Goal: Information Seeking & Learning: Learn about a topic

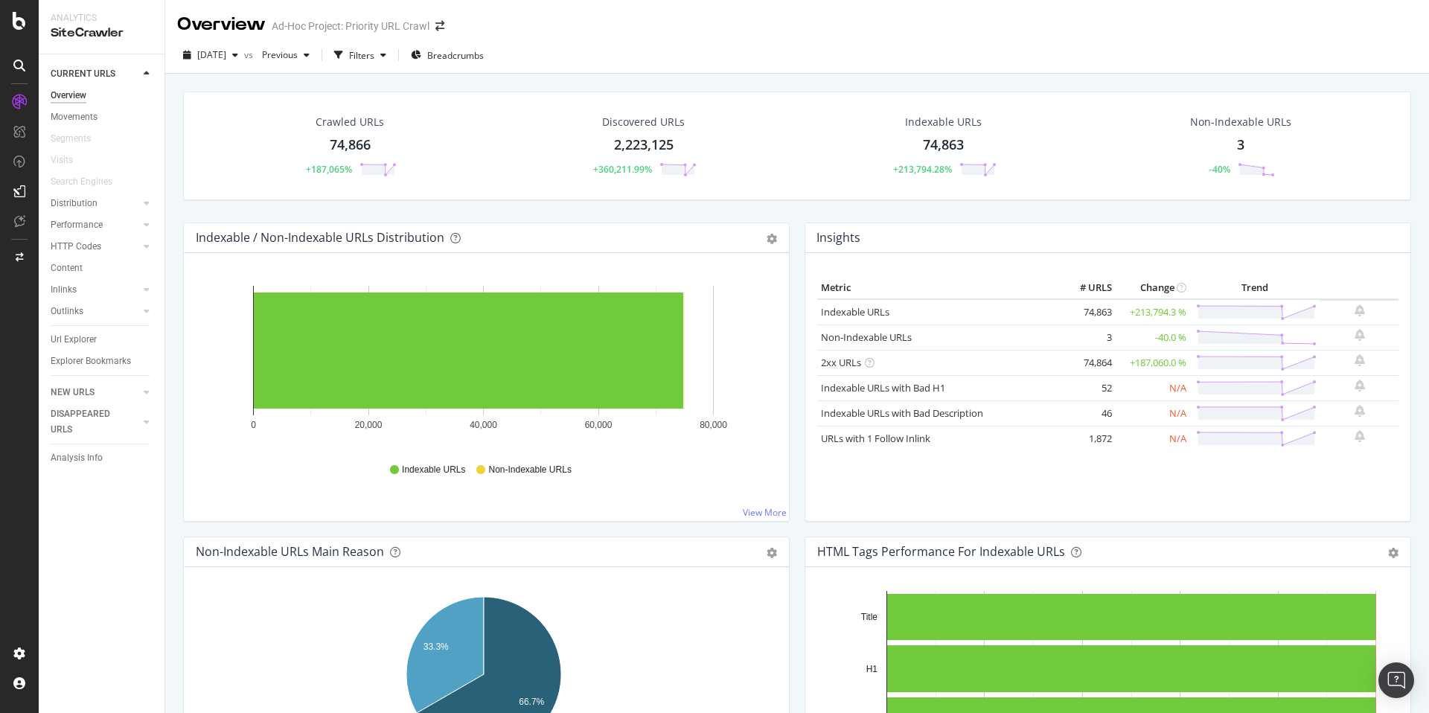
click at [1234, 155] on div "Non-Indexable URLs 3 -40%" at bounding box center [1240, 145] width 131 height 77
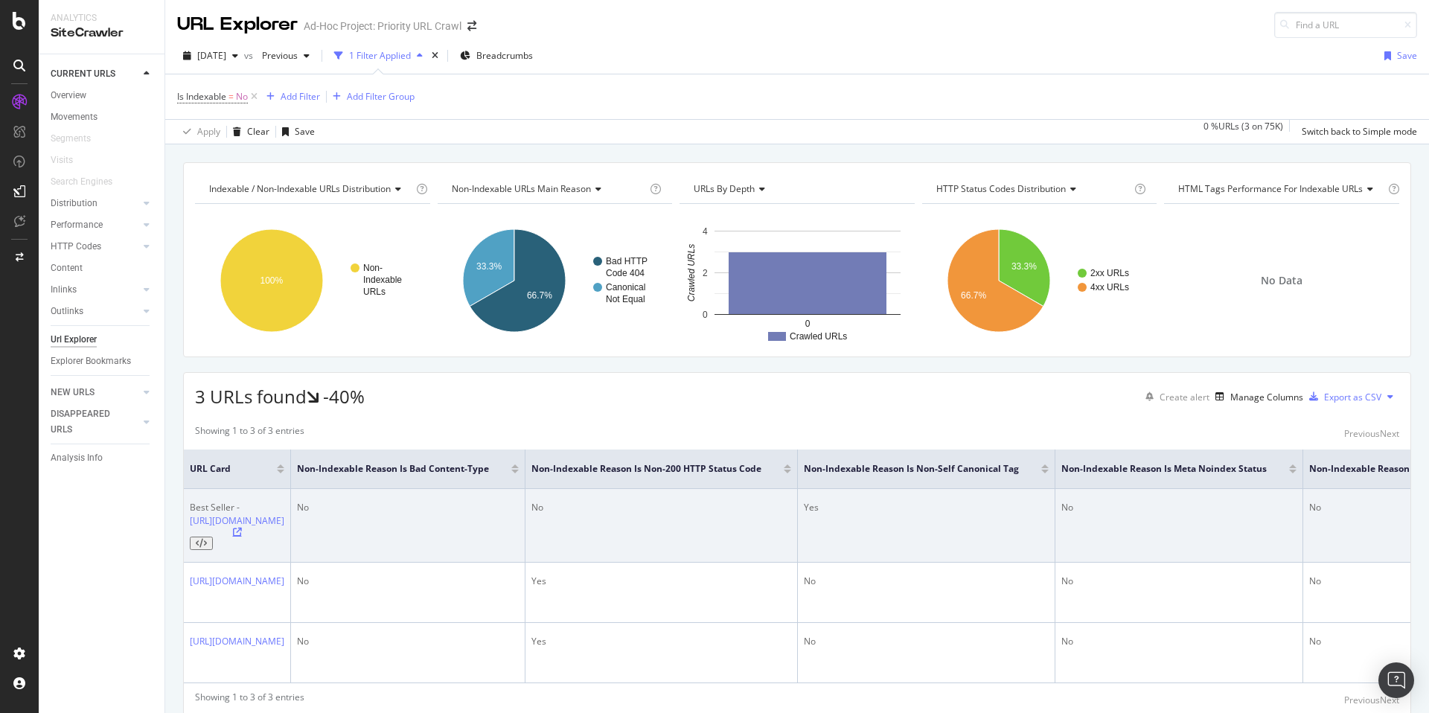
click at [242, 528] on icon at bounding box center [237, 532] width 9 height 9
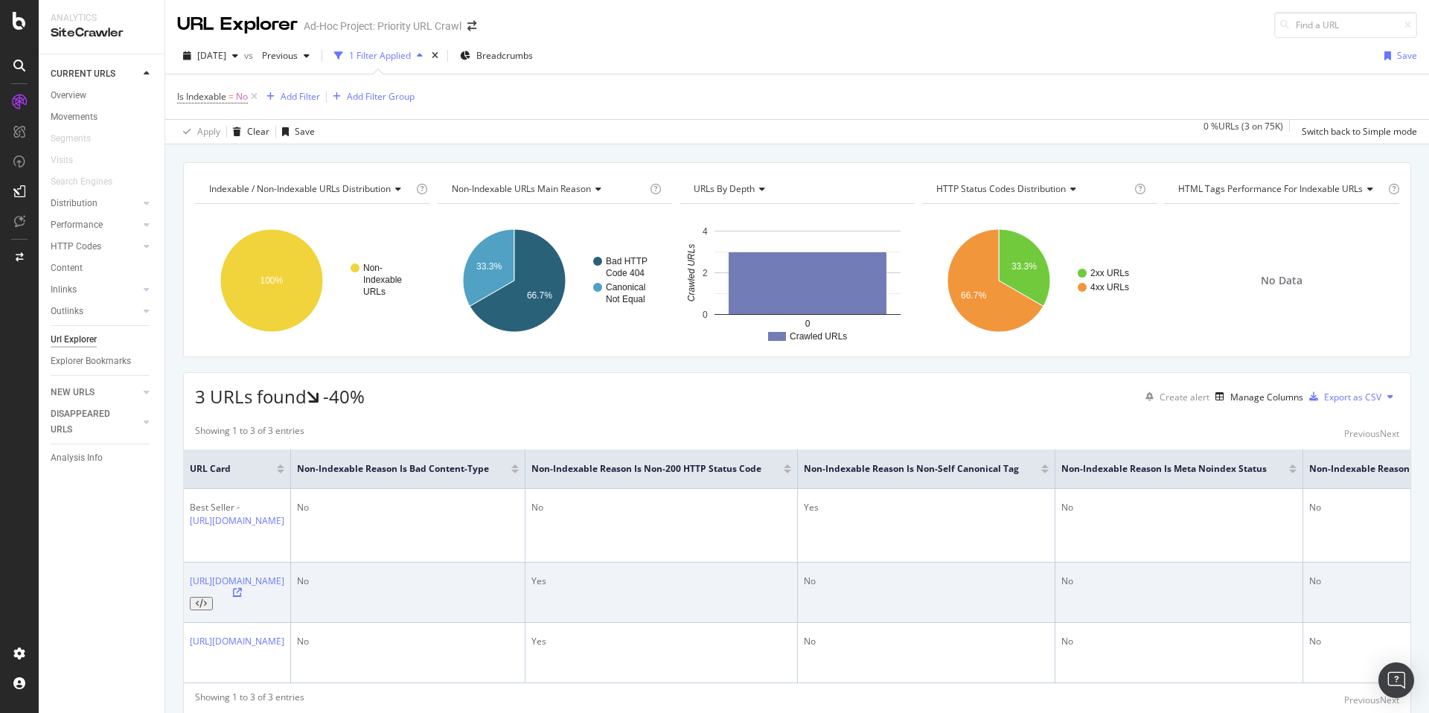
click at [242, 588] on icon at bounding box center [237, 592] width 9 height 9
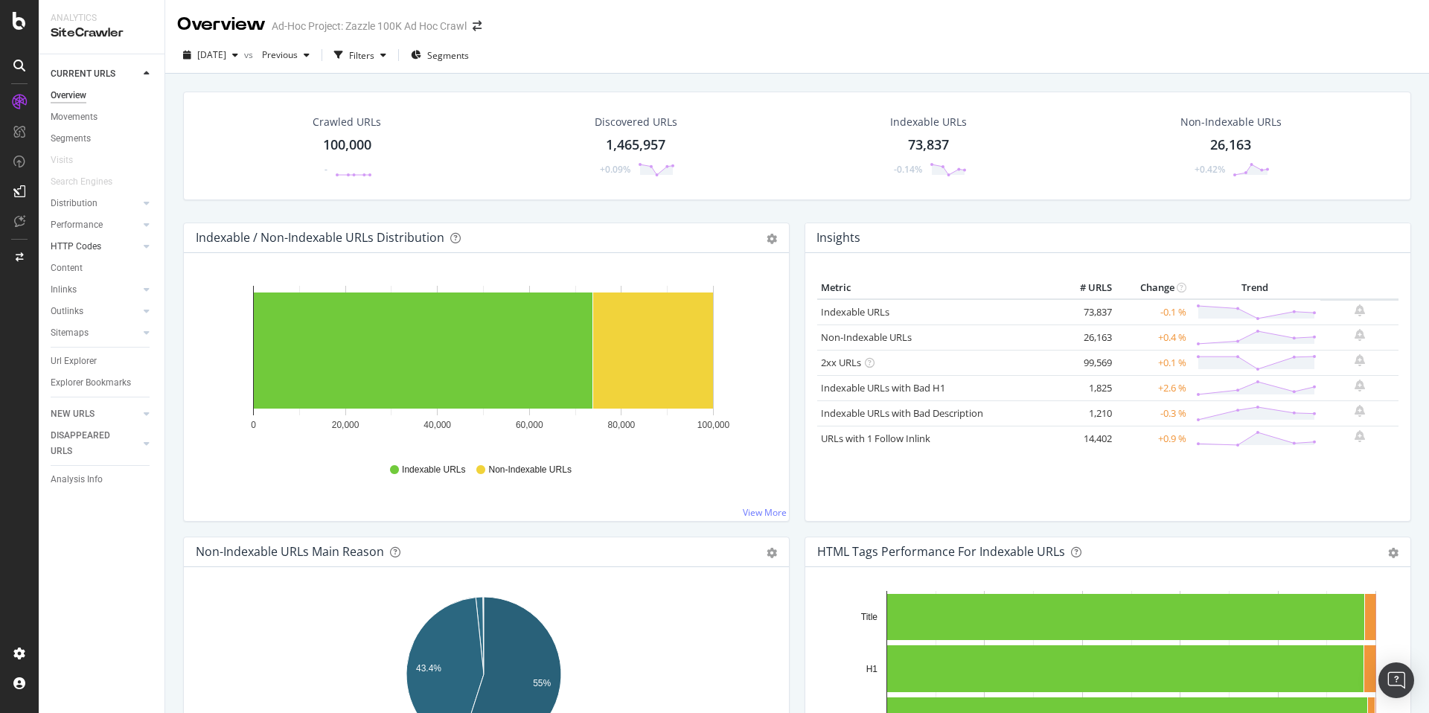
click at [103, 250] on link "HTTP Codes" at bounding box center [95, 247] width 89 height 16
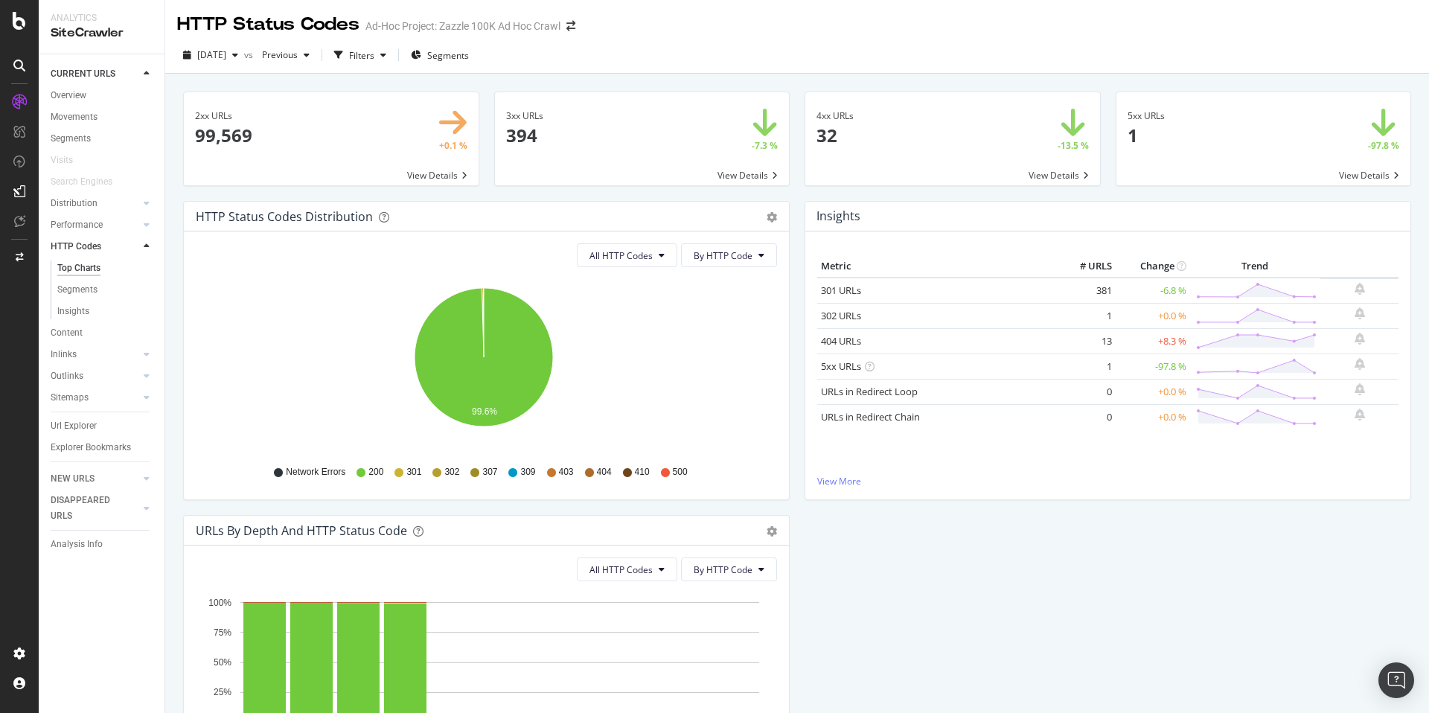
click at [973, 118] on span at bounding box center [952, 138] width 295 height 93
click at [1221, 132] on span at bounding box center [1263, 138] width 295 height 93
click at [673, 134] on span at bounding box center [642, 138] width 295 height 93
click at [119, 227] on div "CustomReports" at bounding box center [91, 229] width 73 height 15
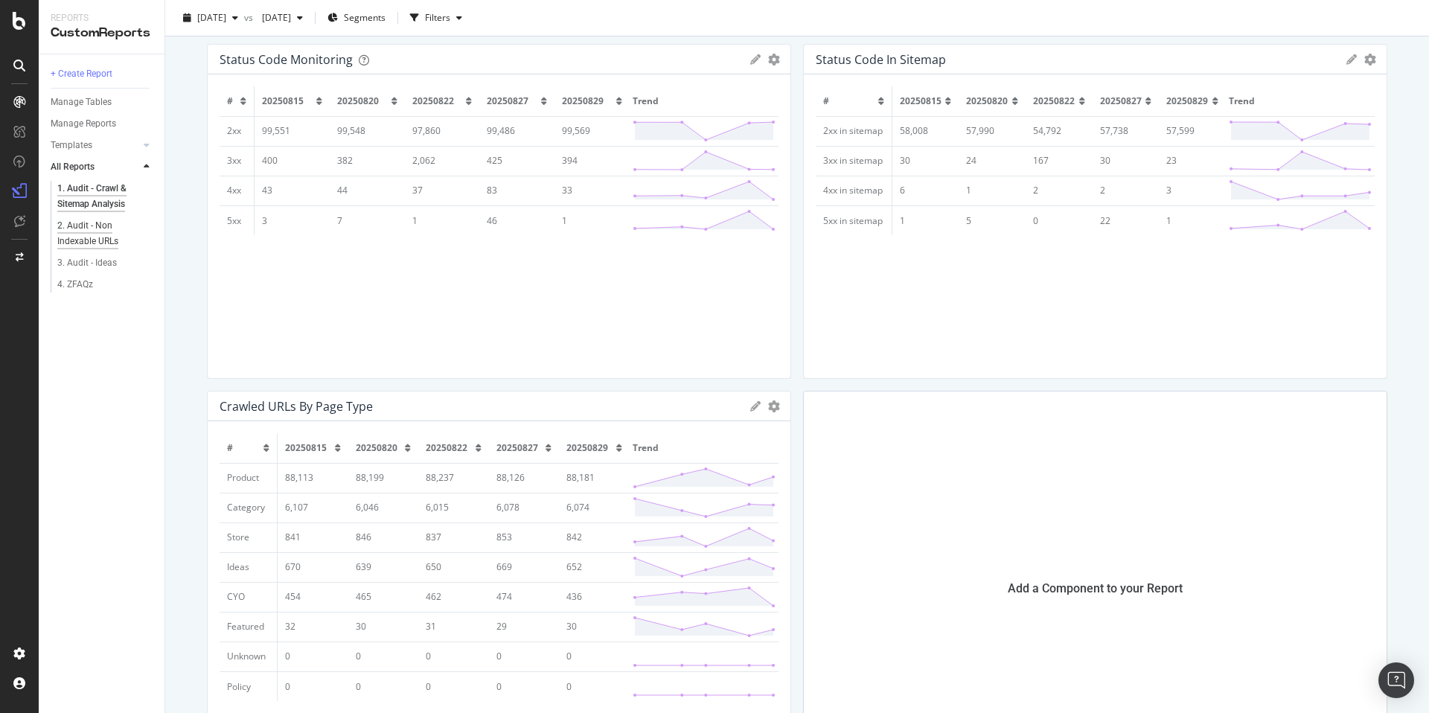
scroll to position [100, 0]
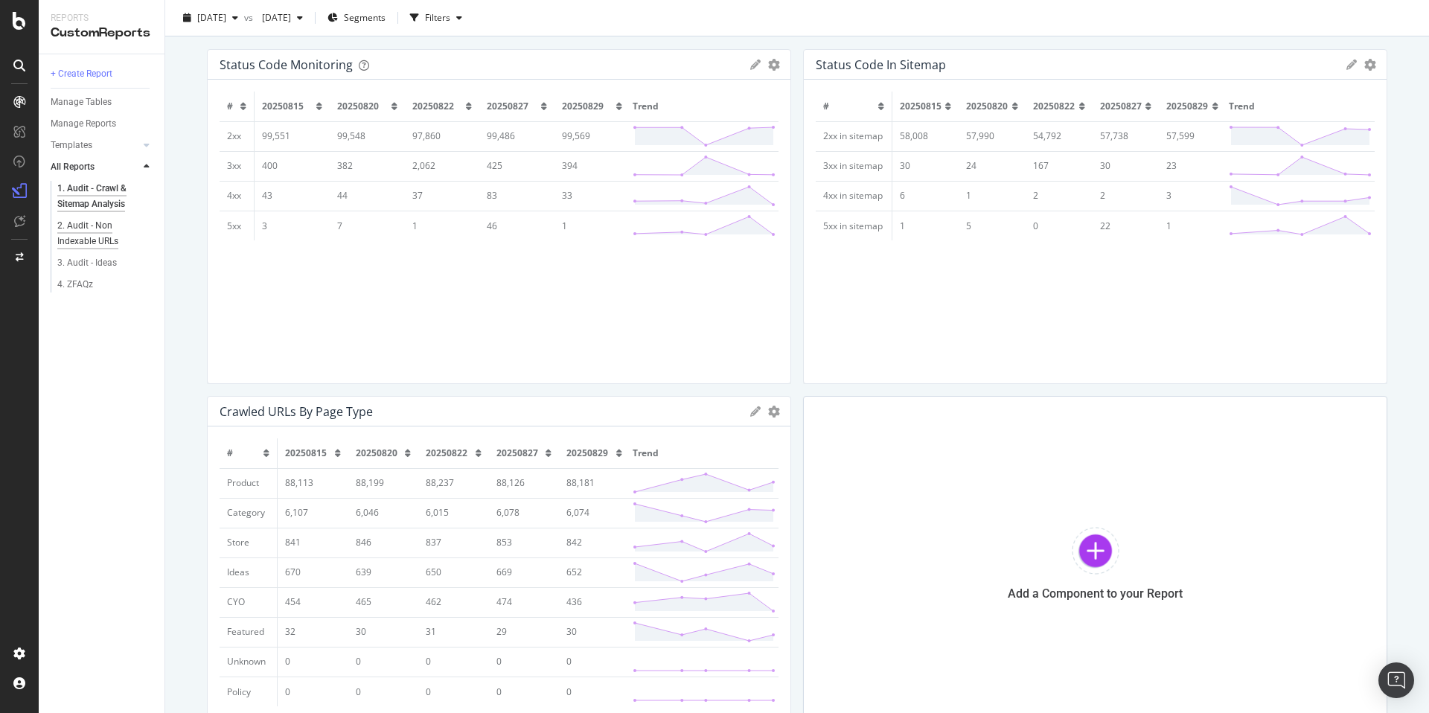
click at [84, 228] on div "2. Audit - Non Indexable URLs" at bounding box center [100, 233] width 86 height 31
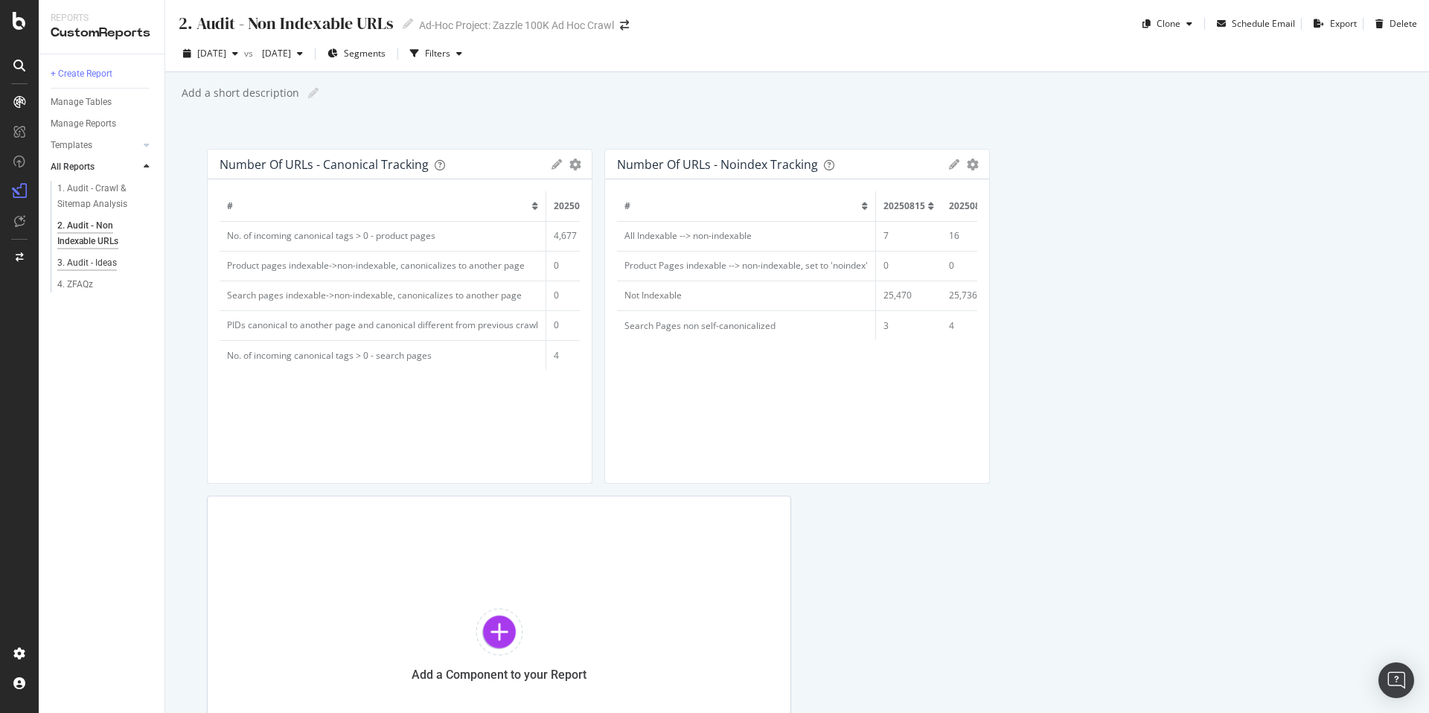
click at [100, 259] on div "3. Audit - Ideas" at bounding box center [87, 263] width 60 height 16
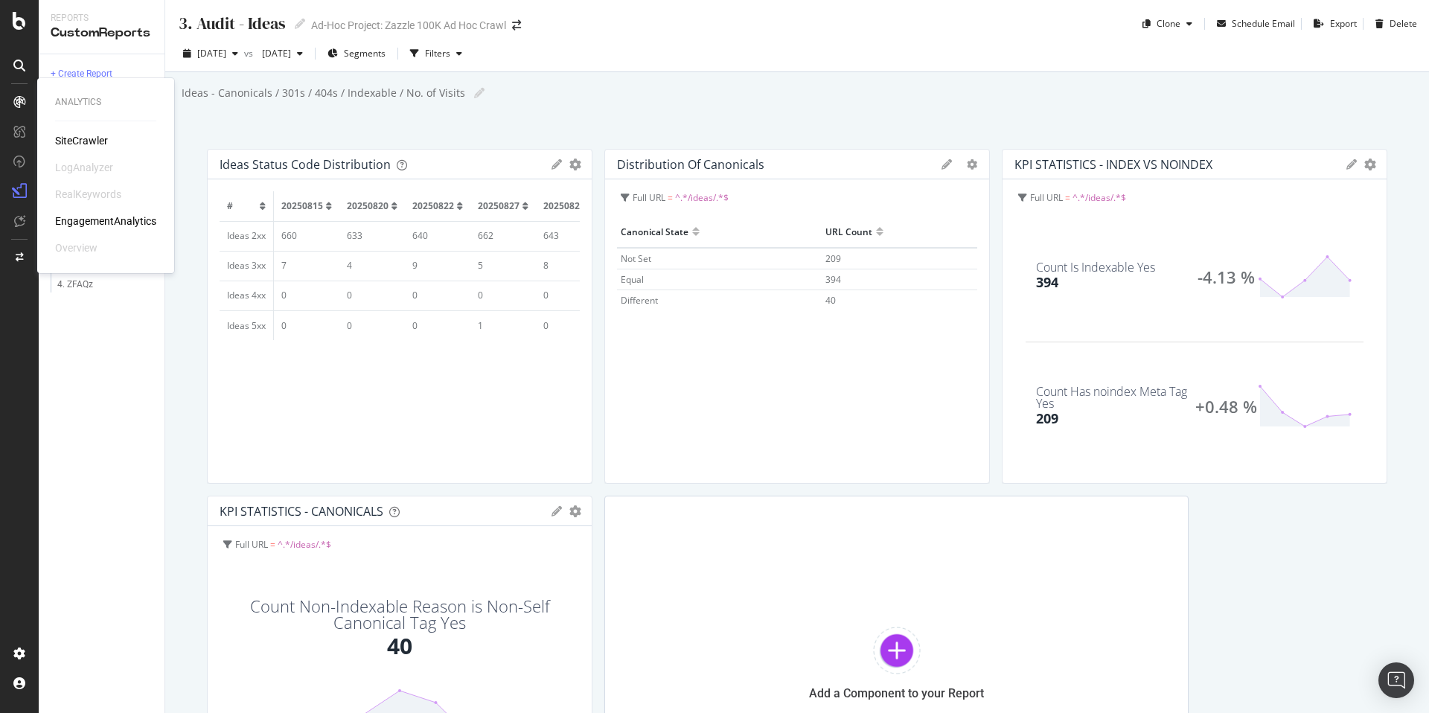
click at [80, 137] on div "SiteCrawler" at bounding box center [81, 140] width 53 height 15
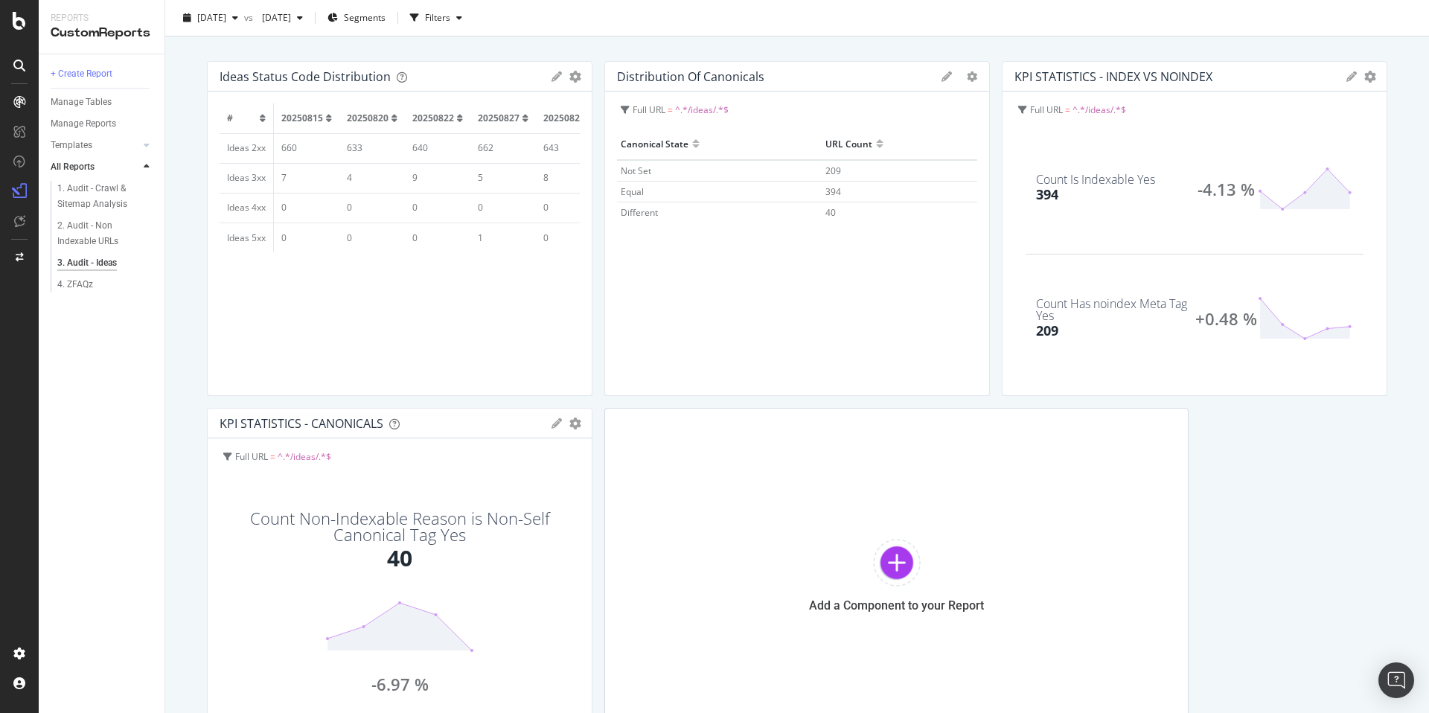
scroll to position [95, 0]
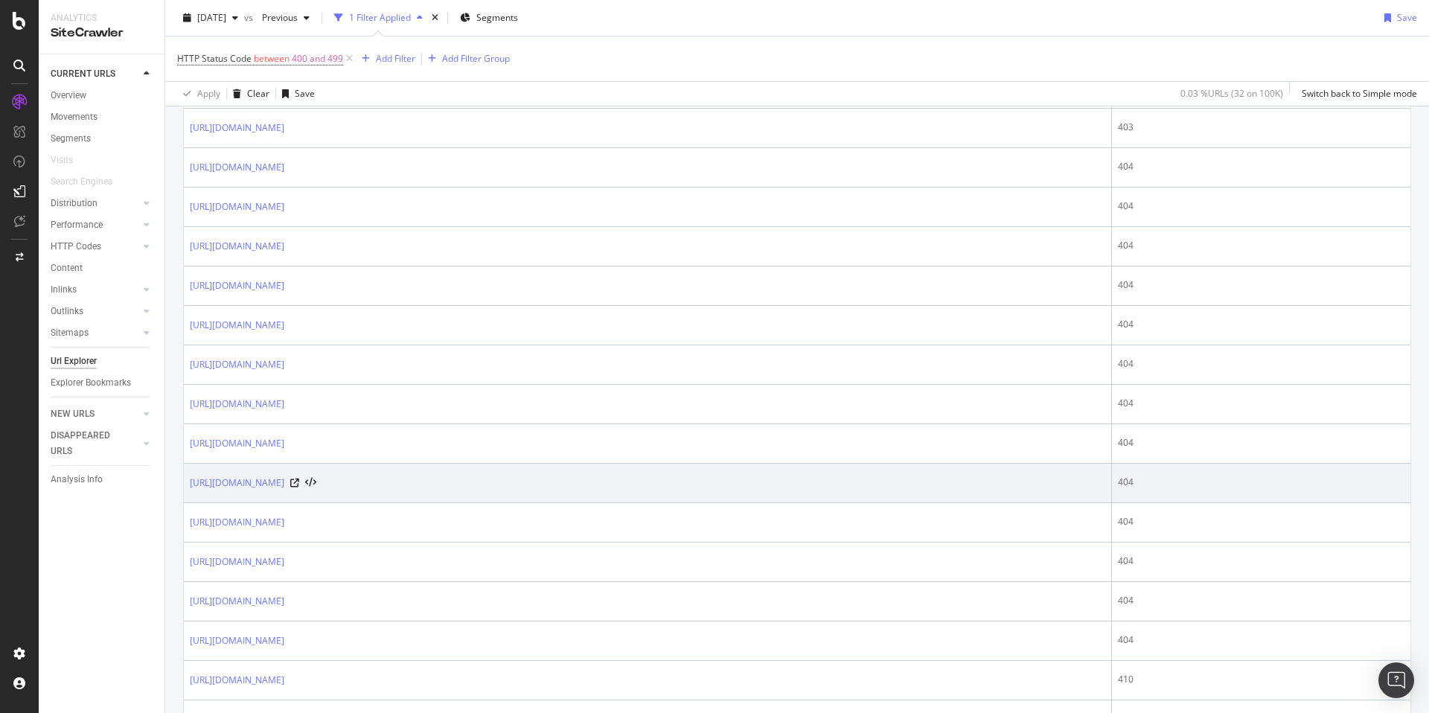
scroll to position [1124, 0]
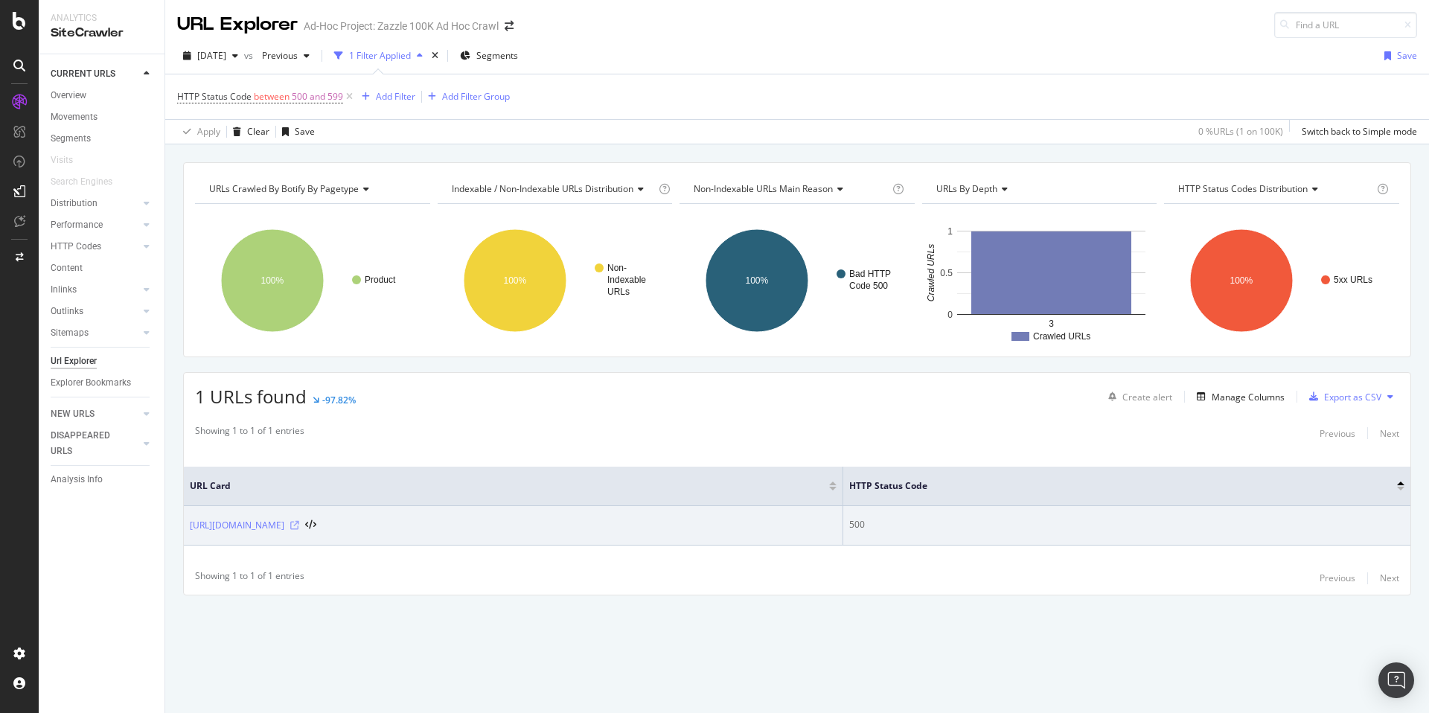
click at [299, 528] on icon at bounding box center [294, 525] width 9 height 9
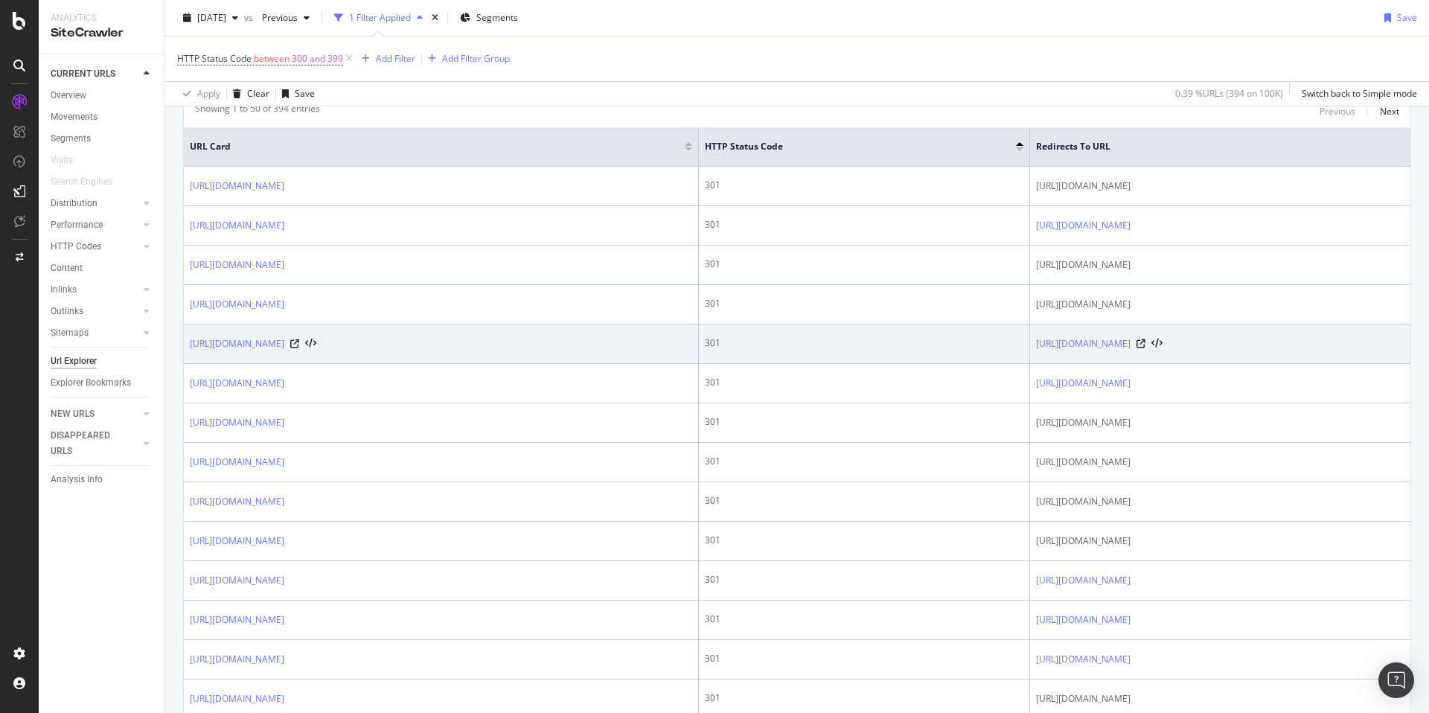
scroll to position [339, 0]
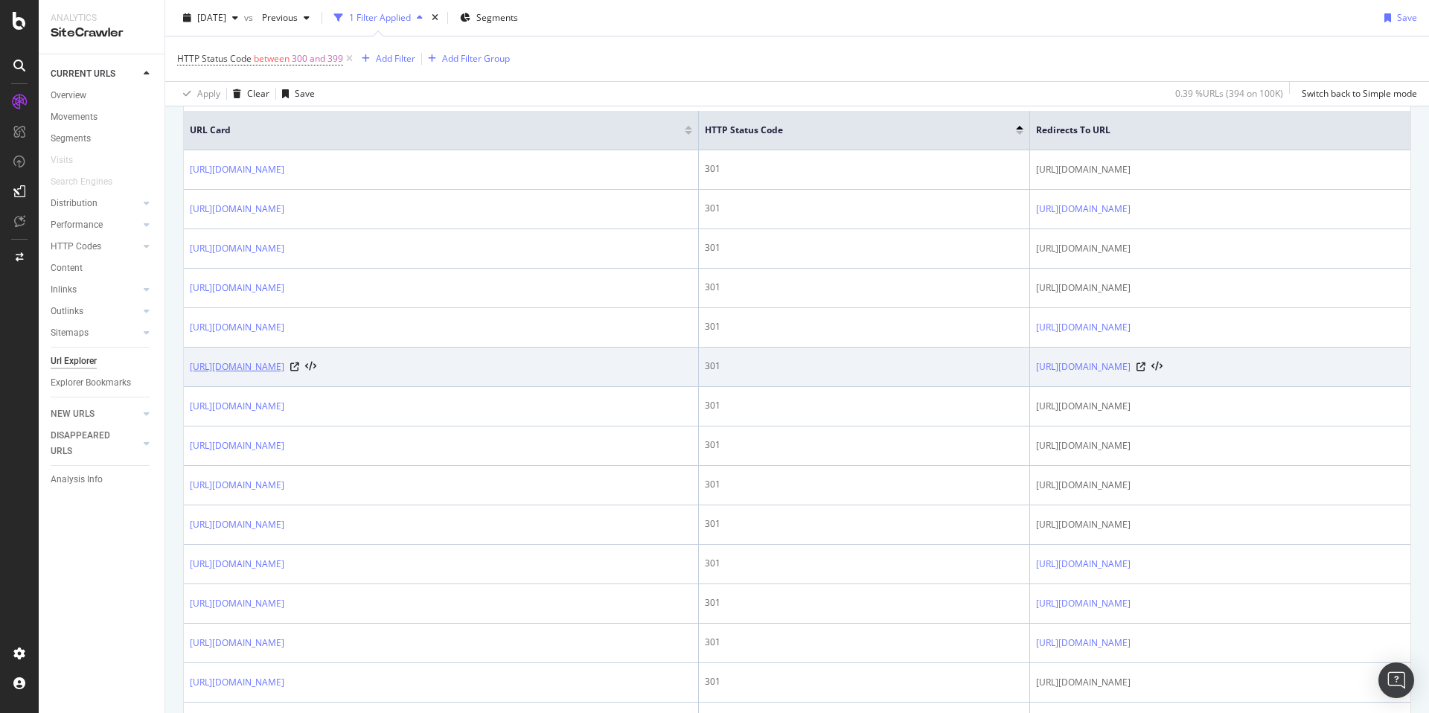
click at [284, 374] on link "https://www.zazzle.com/c/business+floor+decals" at bounding box center [237, 366] width 94 height 15
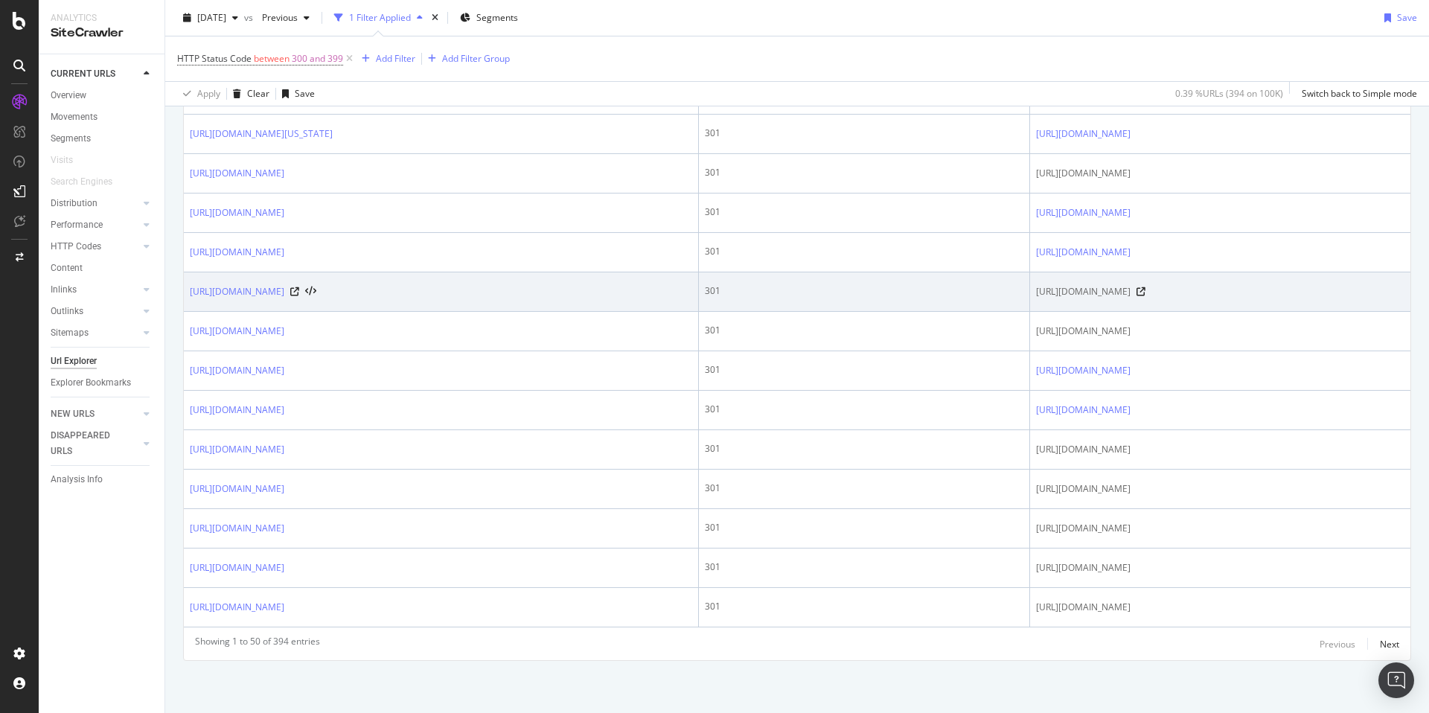
scroll to position [1952, 0]
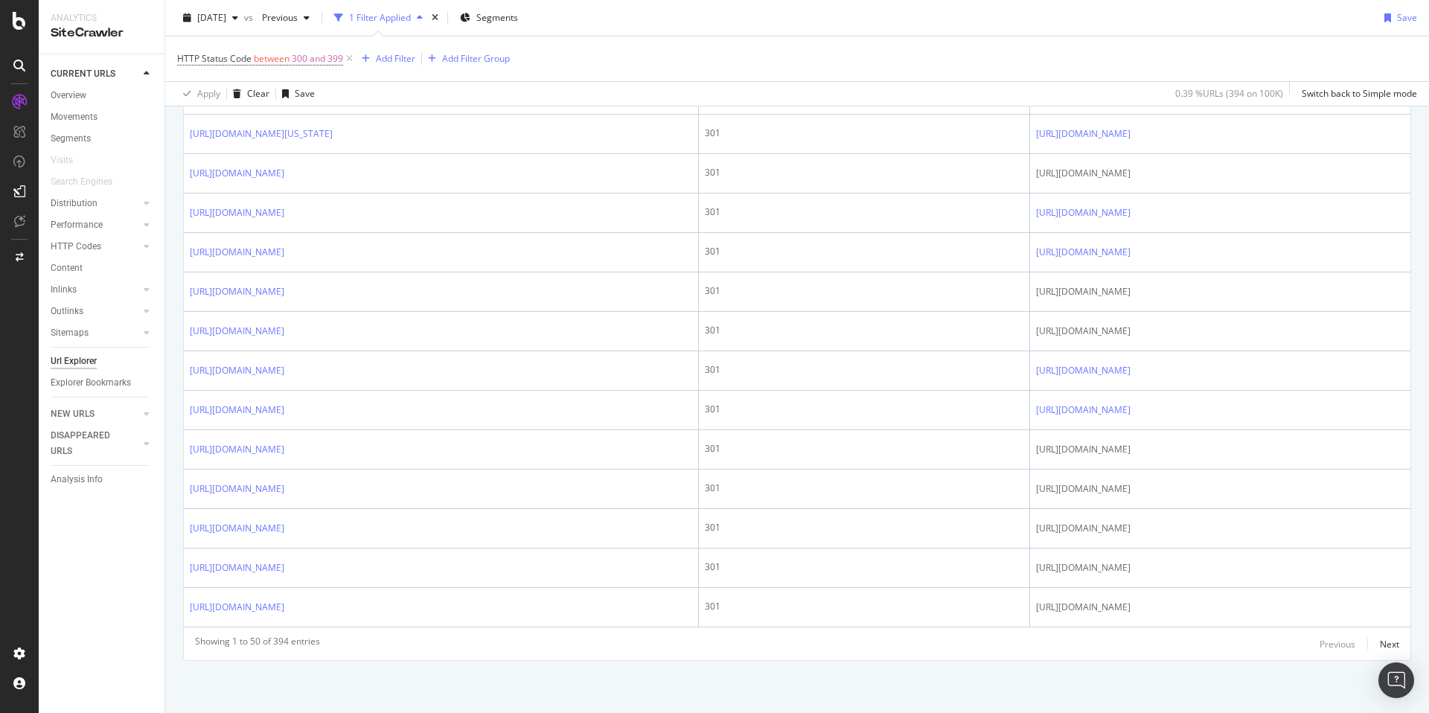
click at [1164, 636] on div "Showing 1 to 50 of 394 entries Previous Next" at bounding box center [797, 644] width 1226 height 18
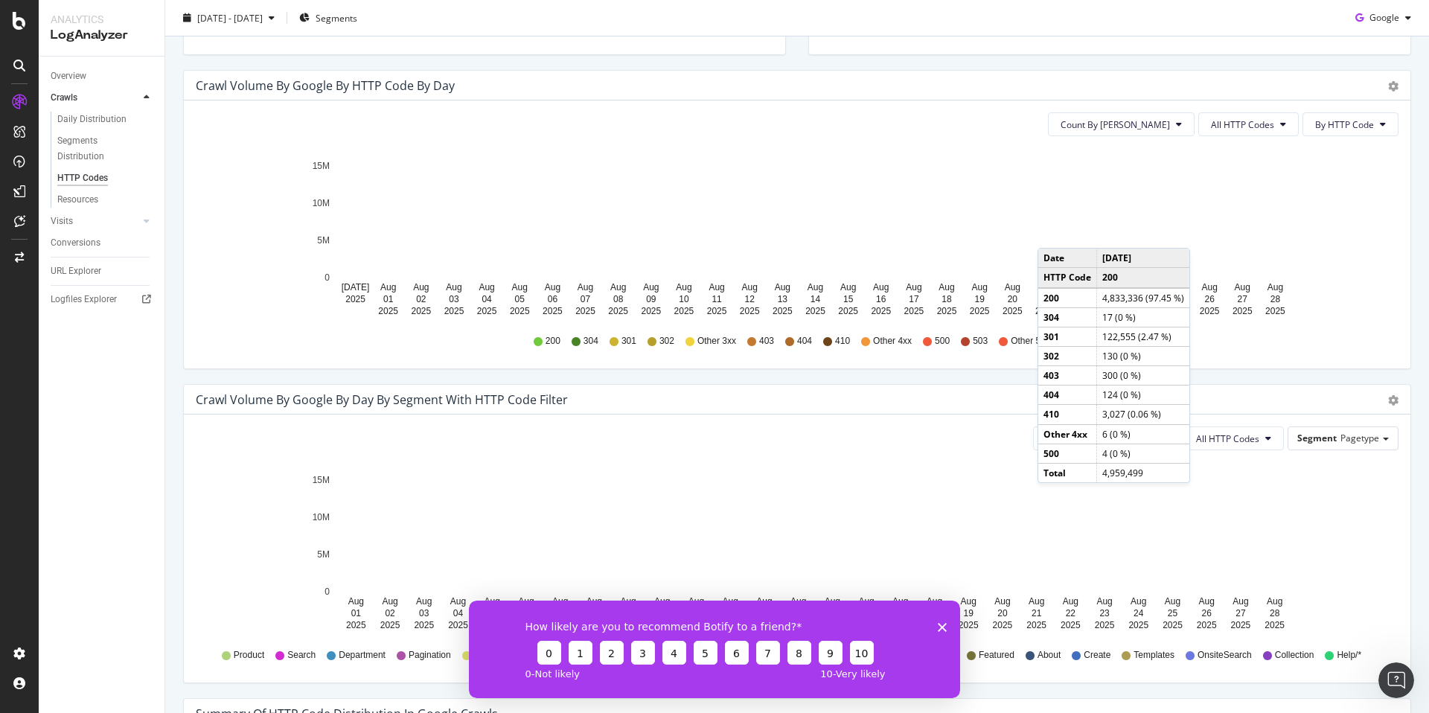
scroll to position [344, 0]
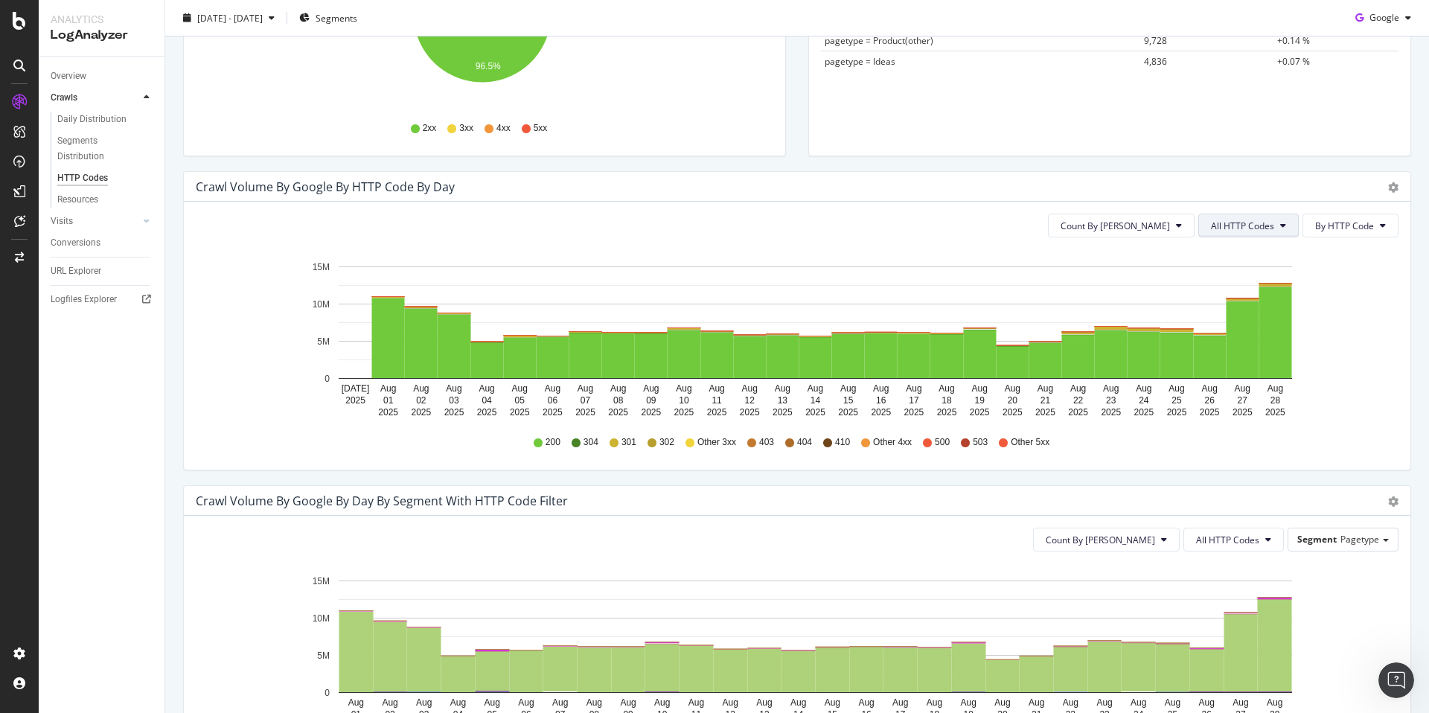
click at [1244, 228] on span "All HTTP Codes" at bounding box center [1242, 226] width 63 height 13
click at [1231, 333] on span "3xx family" at bounding box center [1239, 337] width 75 height 13
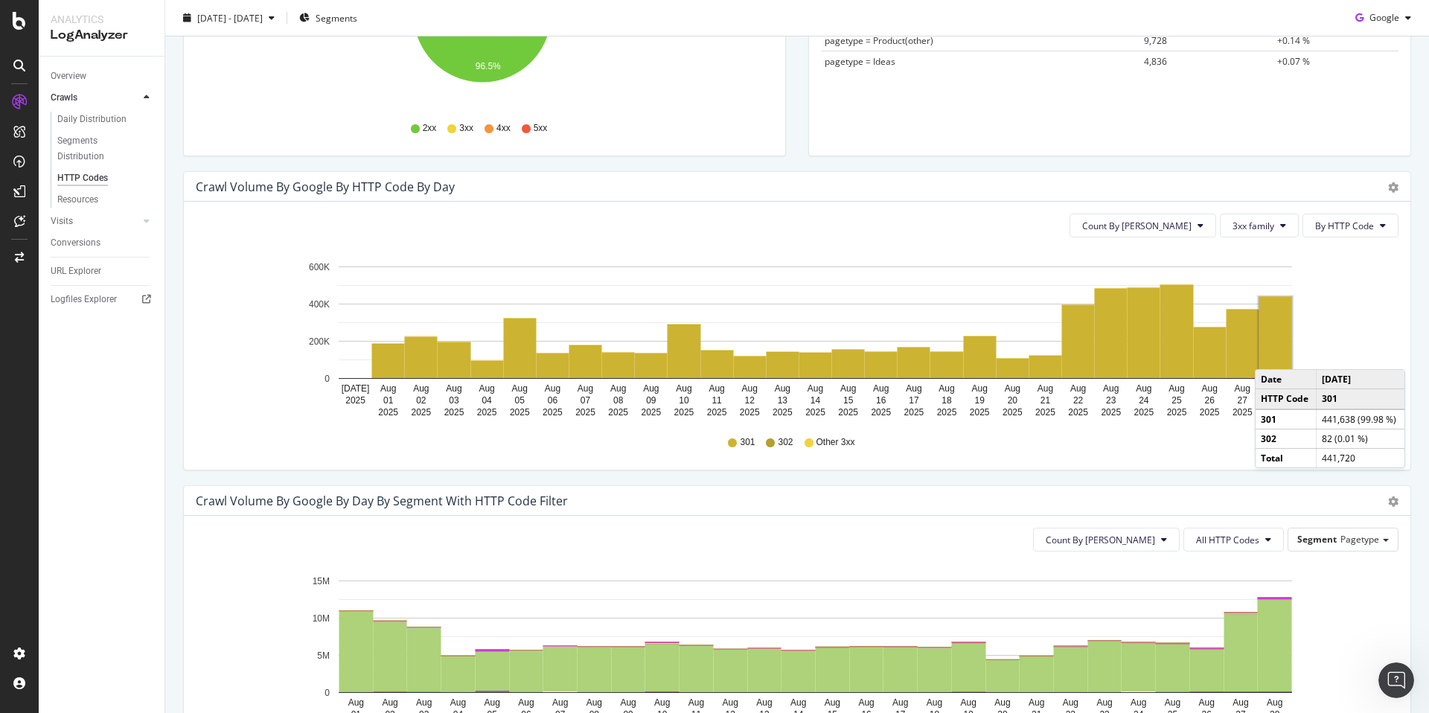
click at [1269, 354] on rect "A chart." at bounding box center [1275, 337] width 33 height 81
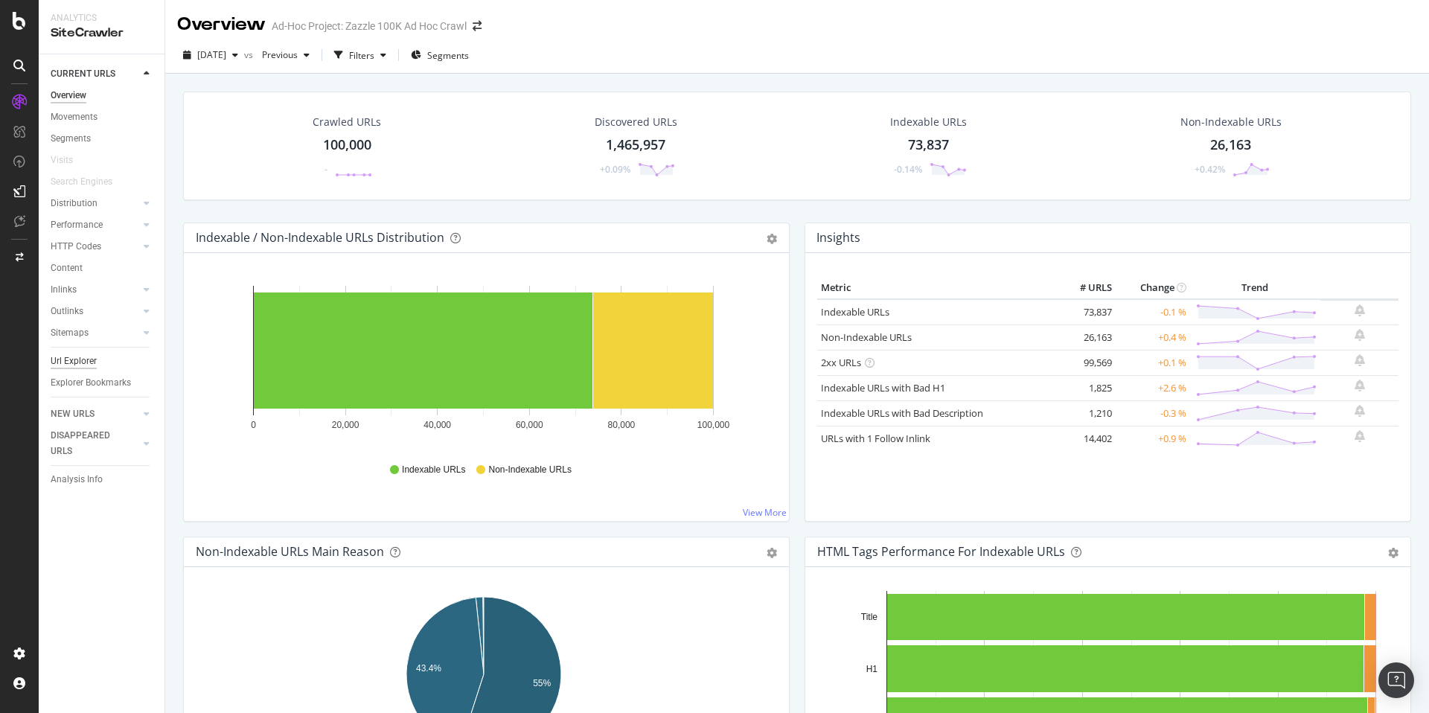
click at [90, 365] on div "Url Explorer" at bounding box center [74, 361] width 46 height 16
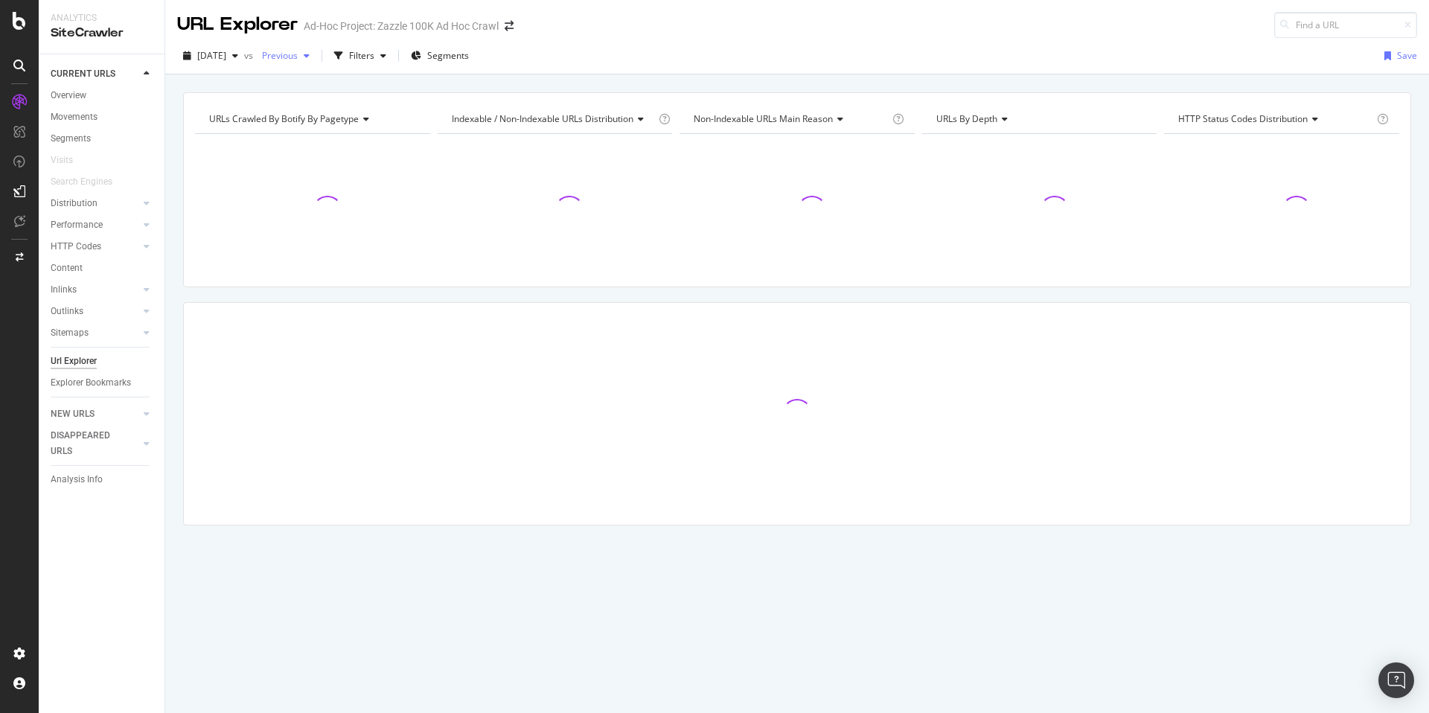
click at [298, 59] on span "Previous" at bounding box center [277, 55] width 42 height 13
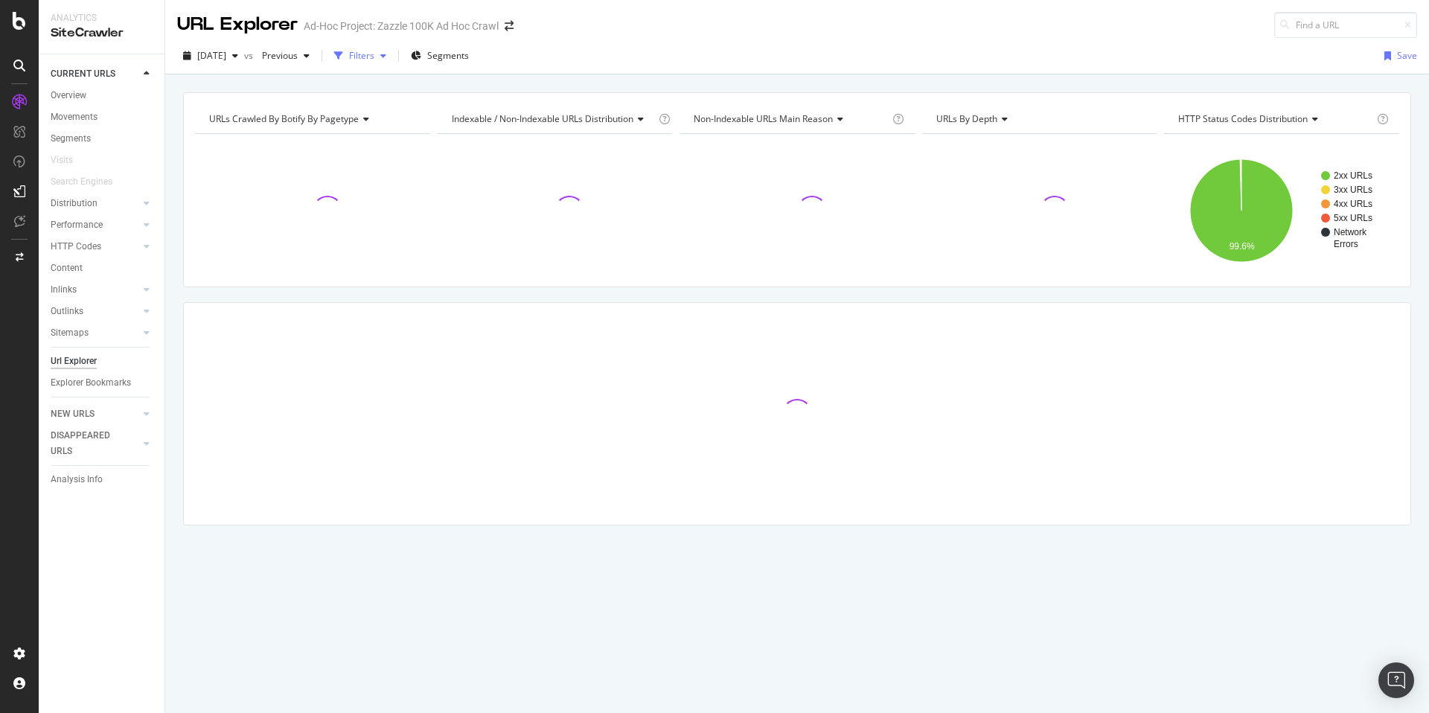
click at [374, 54] on div "Filters" at bounding box center [361, 55] width 25 height 13
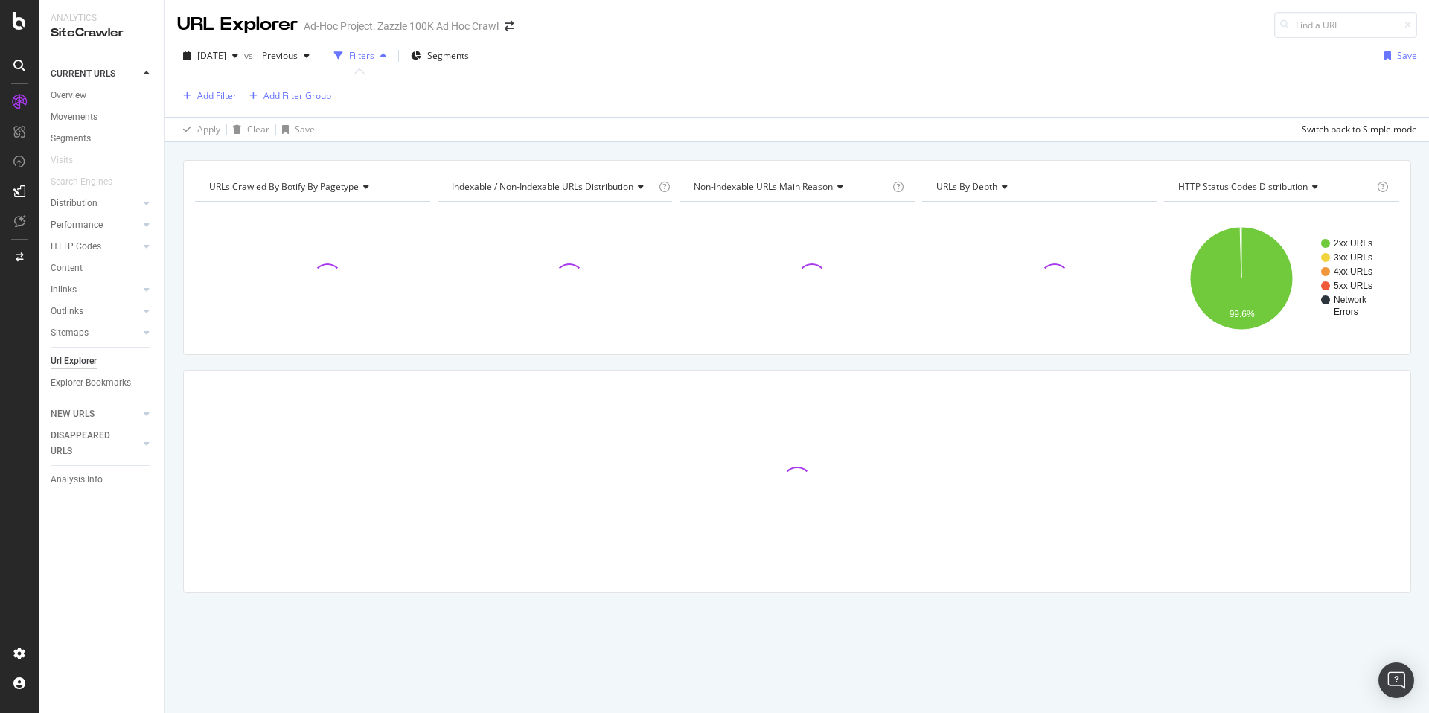
click at [202, 92] on div "Add Filter" at bounding box center [216, 95] width 39 height 13
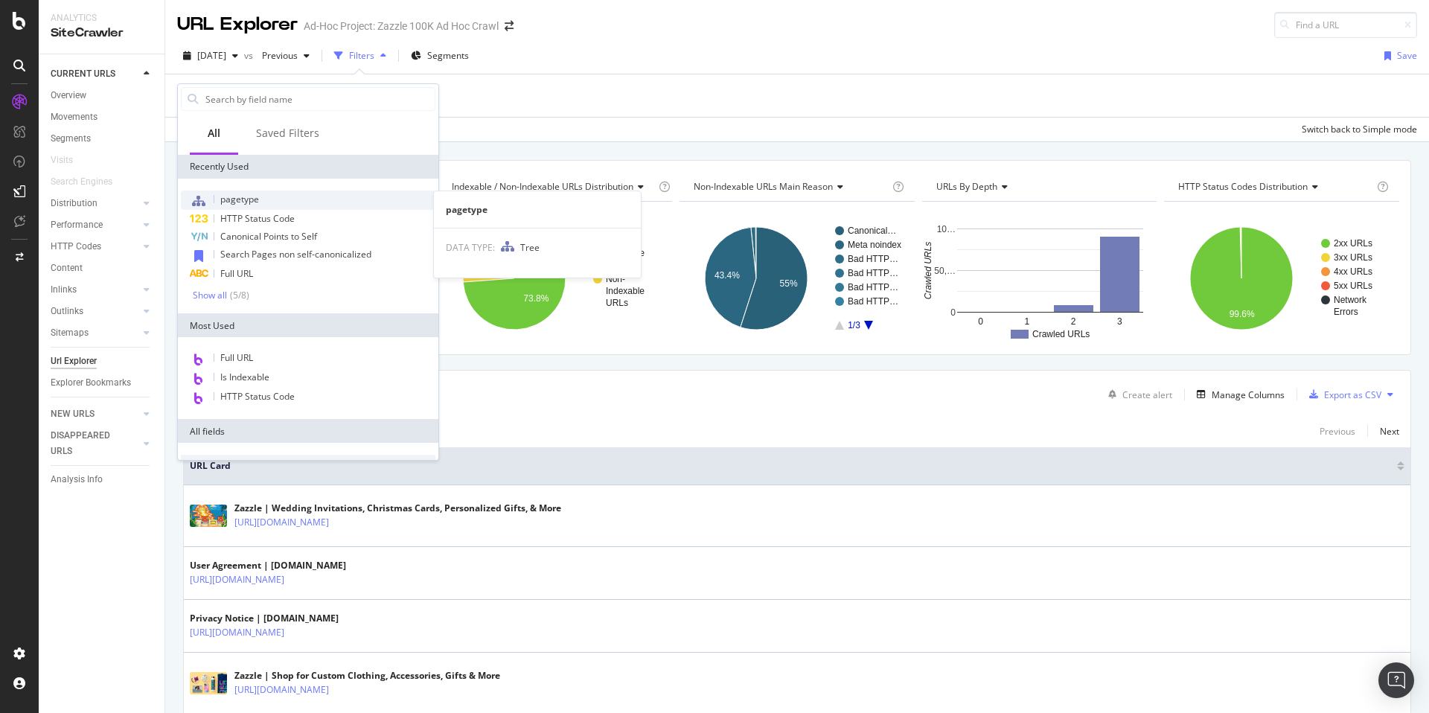
click at [313, 200] on div "pagetype" at bounding box center [308, 199] width 254 height 19
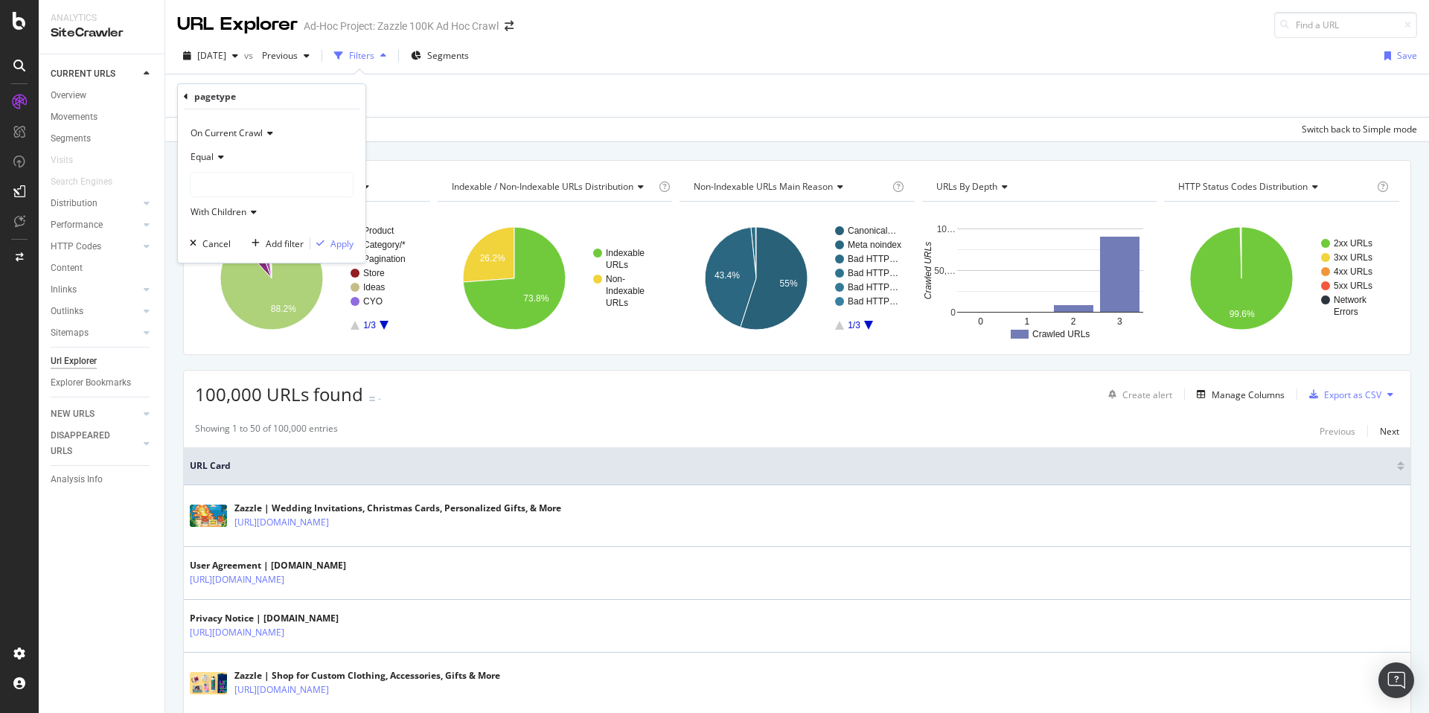
click at [251, 188] on div at bounding box center [271, 185] width 162 height 24
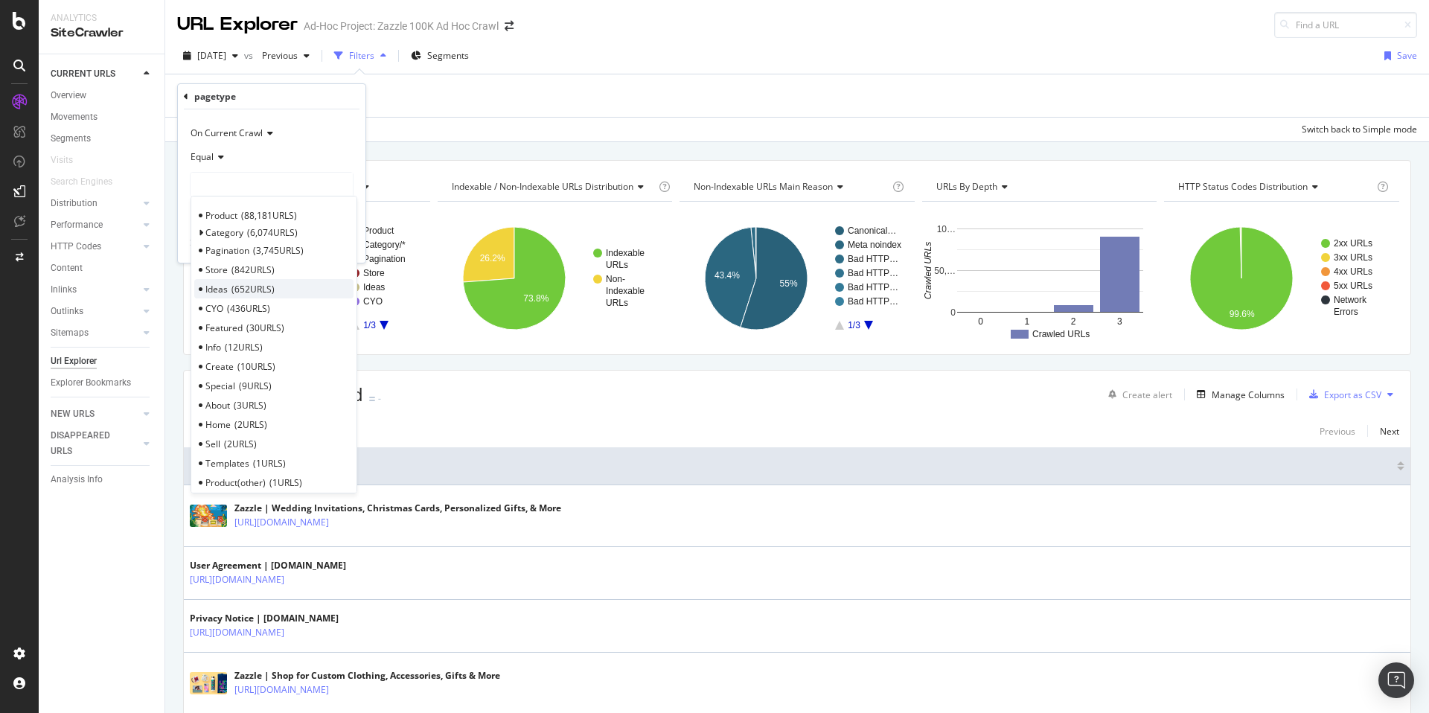
click at [259, 285] on span "652 URLS" at bounding box center [252, 289] width 43 height 13
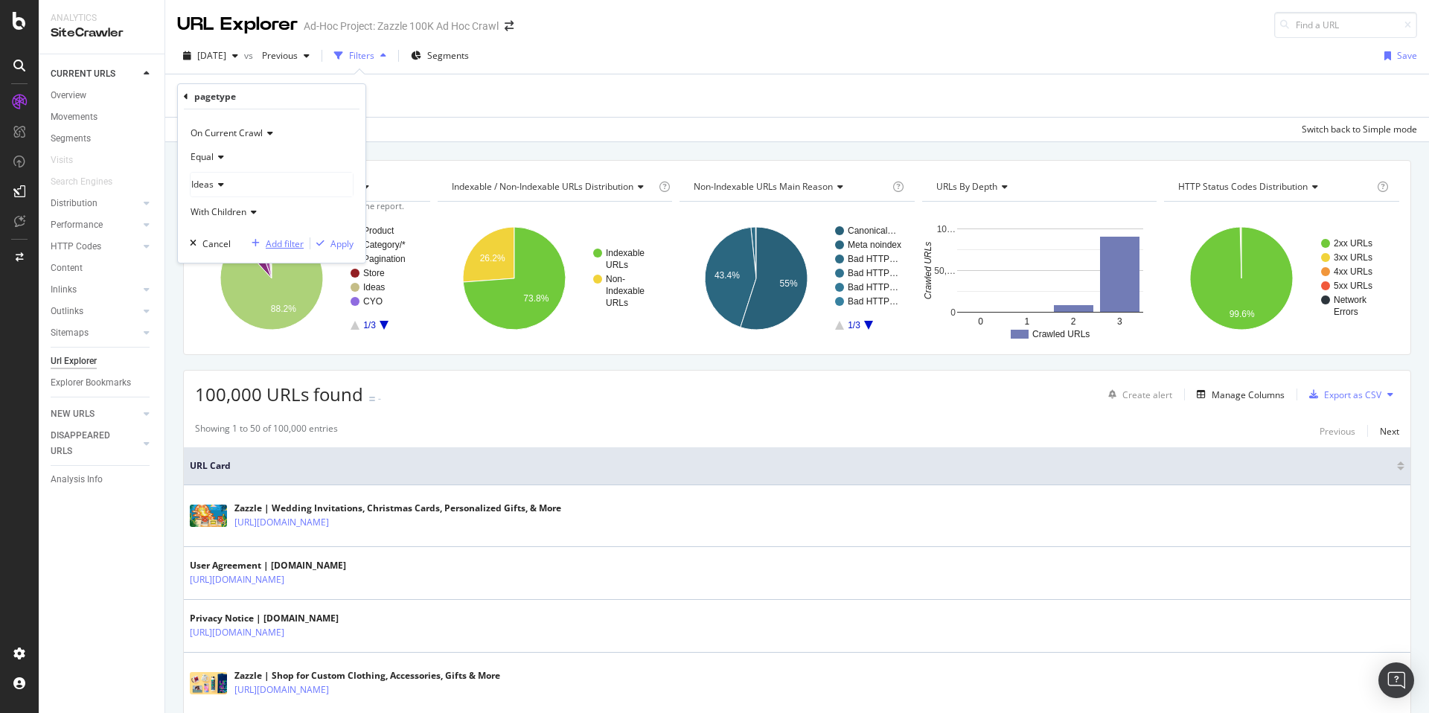
click at [263, 247] on div "button" at bounding box center [256, 243] width 20 height 9
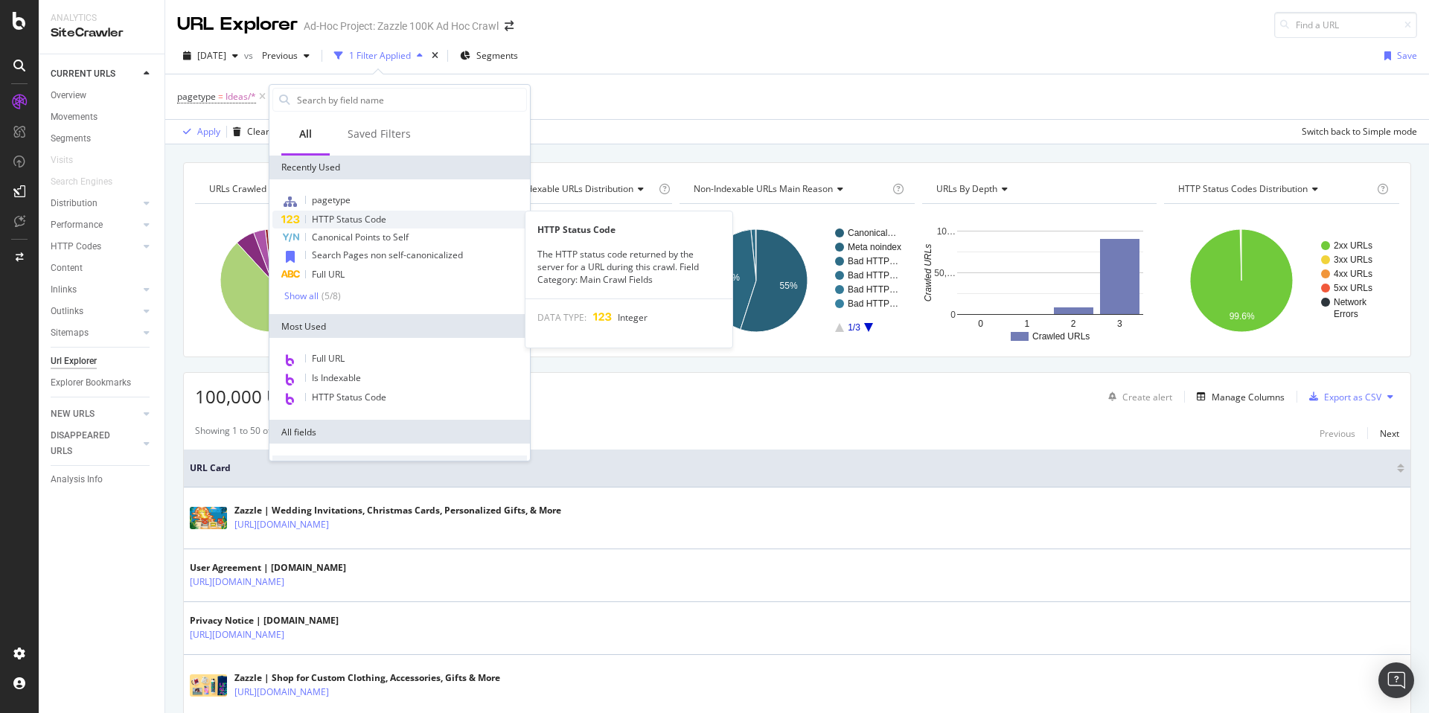
click at [352, 218] on span "HTTP Status Code" at bounding box center [349, 219] width 74 height 13
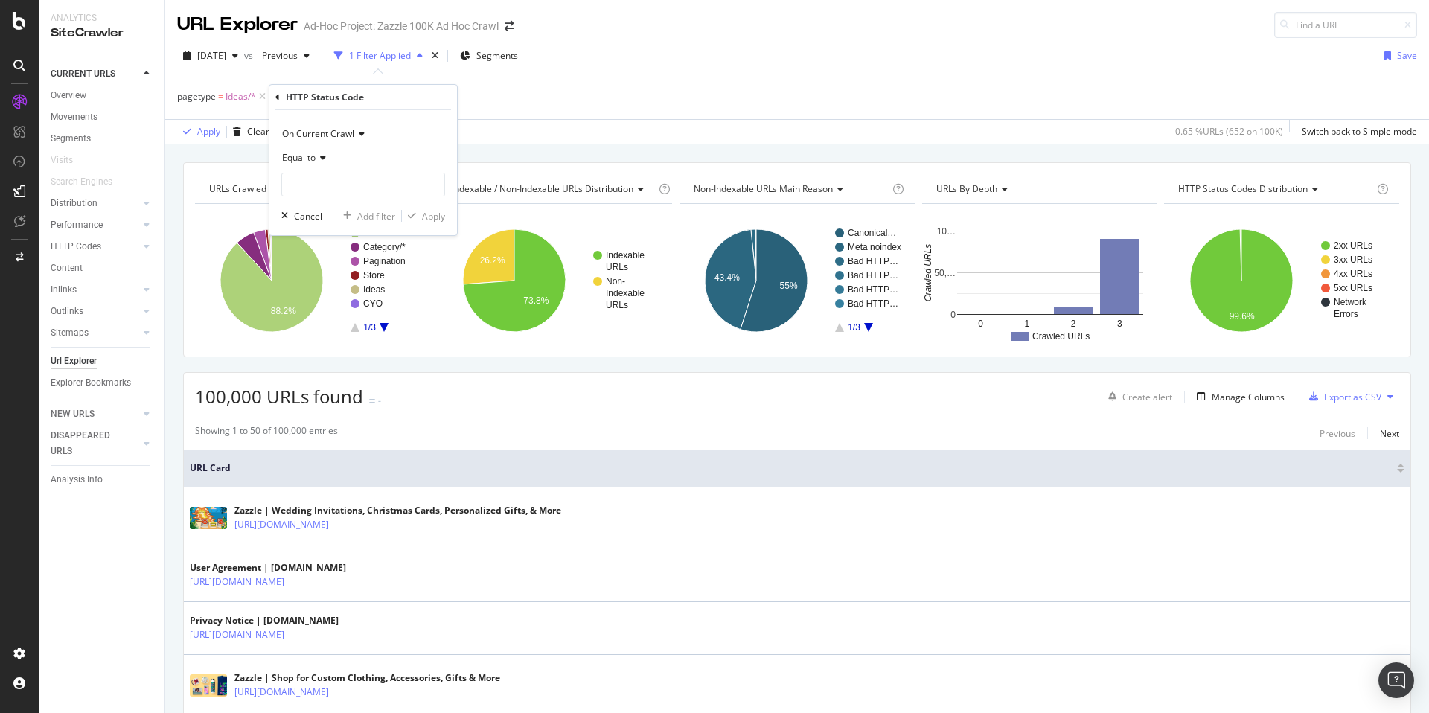
click at [275, 100] on icon at bounding box center [277, 97] width 4 height 9
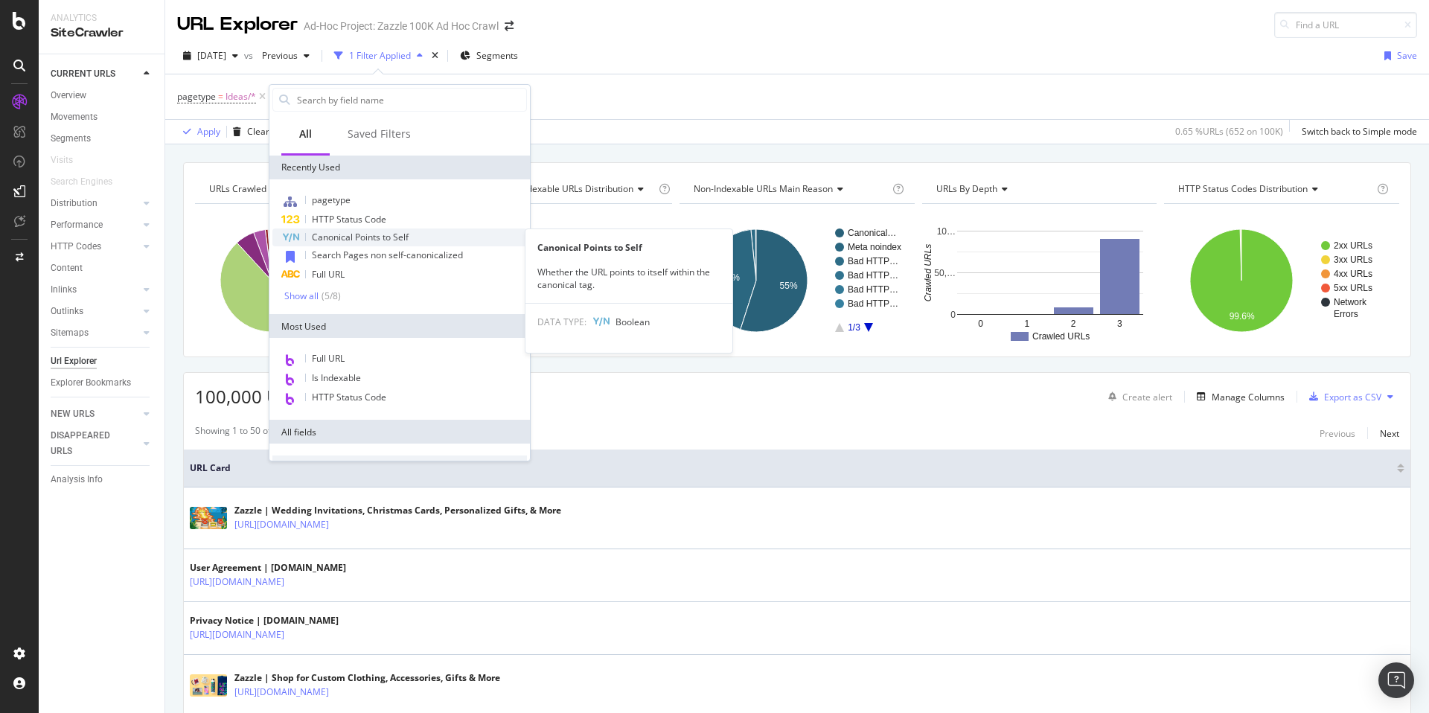
click at [377, 237] on span "Canonical Points to Self" at bounding box center [360, 237] width 97 height 13
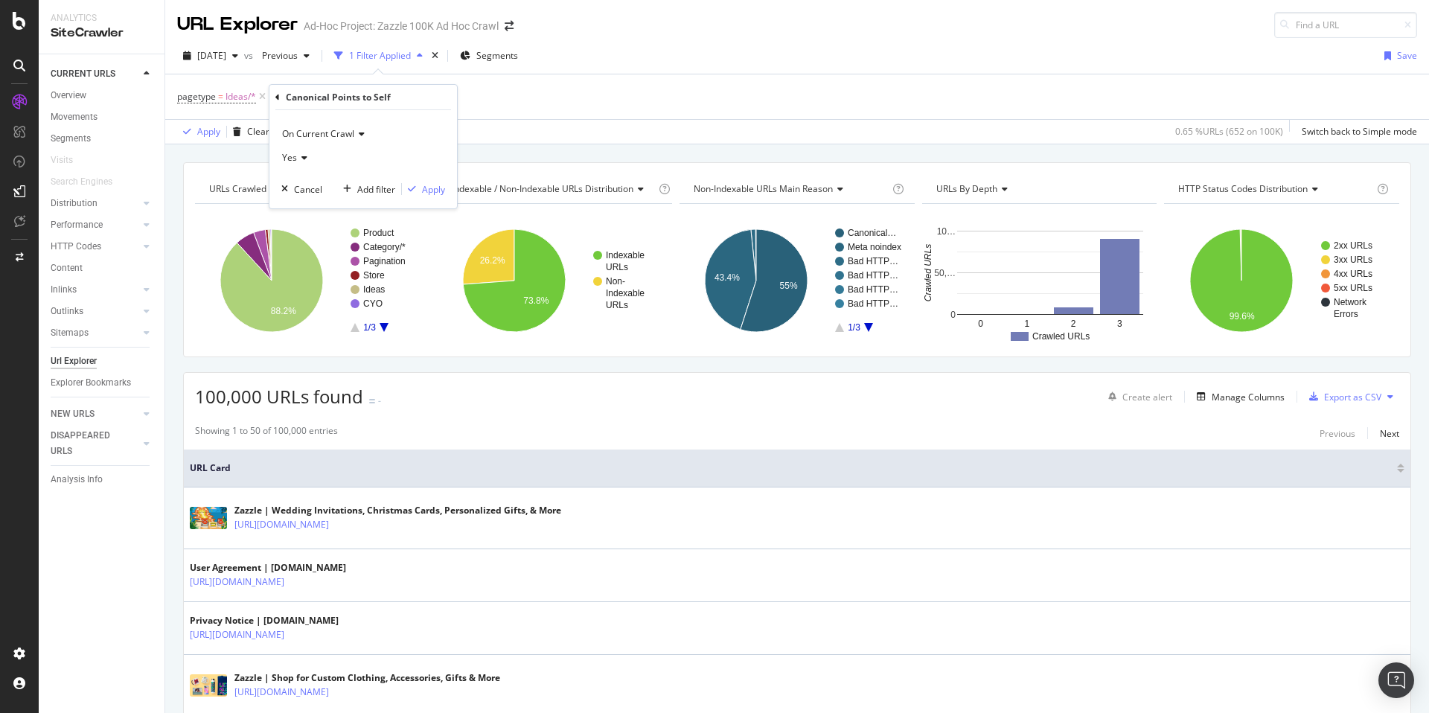
click at [306, 159] on icon at bounding box center [302, 157] width 10 height 9
click at [306, 210] on div "No" at bounding box center [364, 207] width 159 height 19
click at [431, 193] on div "Apply" at bounding box center [433, 189] width 23 height 13
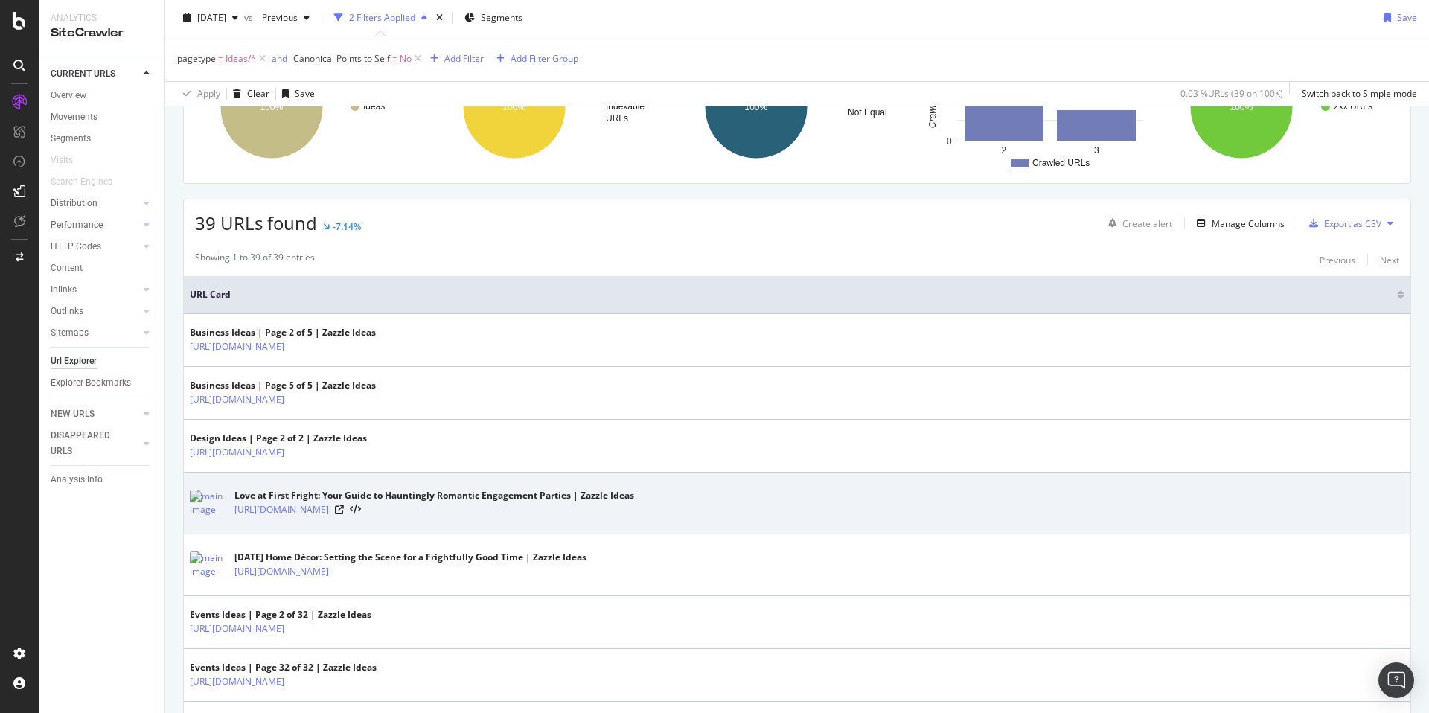
scroll to position [228, 0]
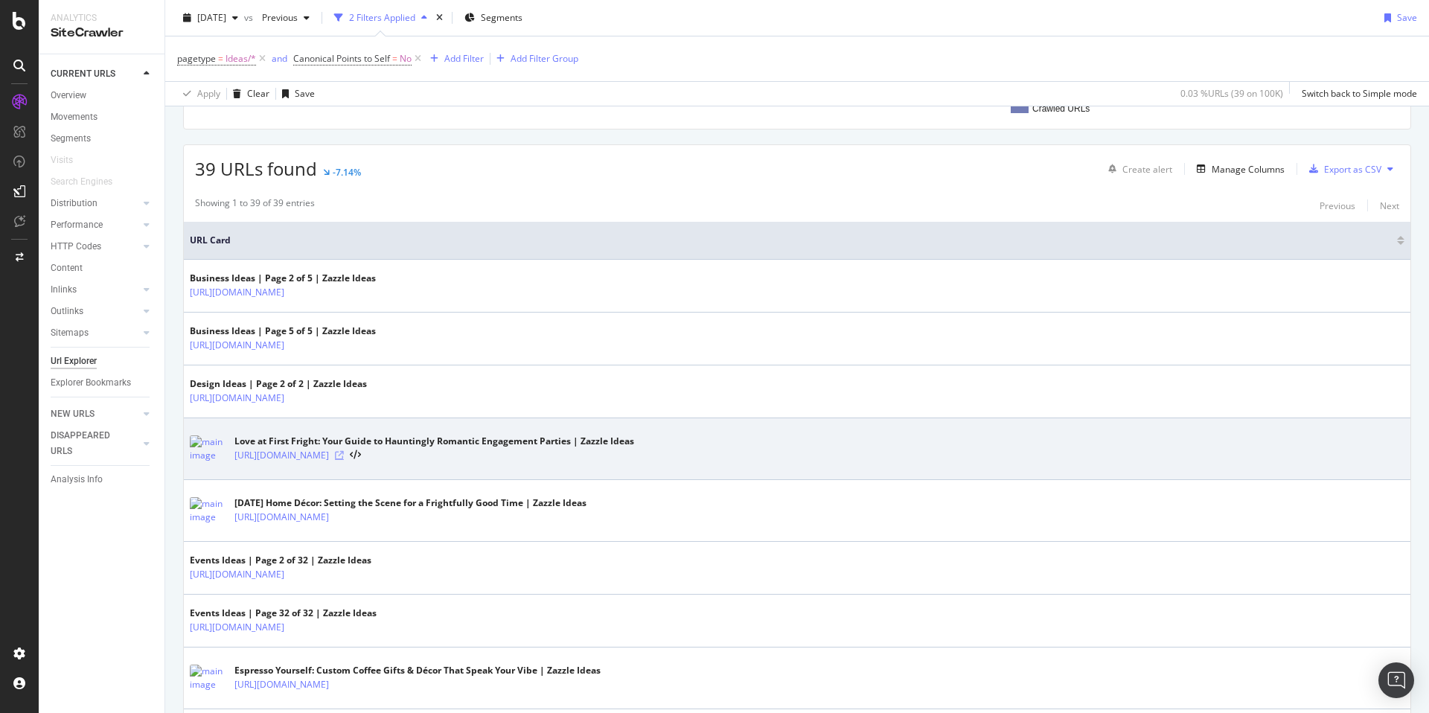
click at [344, 452] on icon at bounding box center [339, 455] width 9 height 9
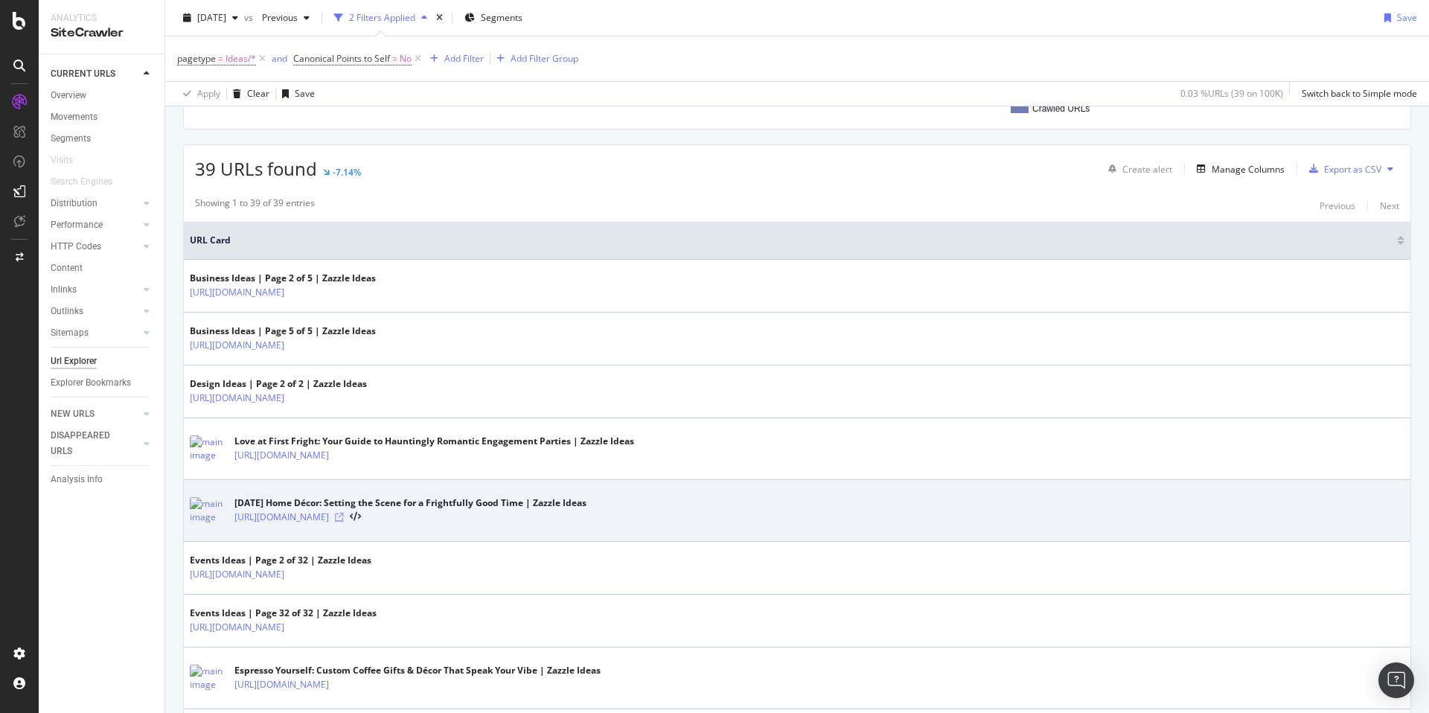
click at [344, 518] on icon at bounding box center [339, 517] width 9 height 9
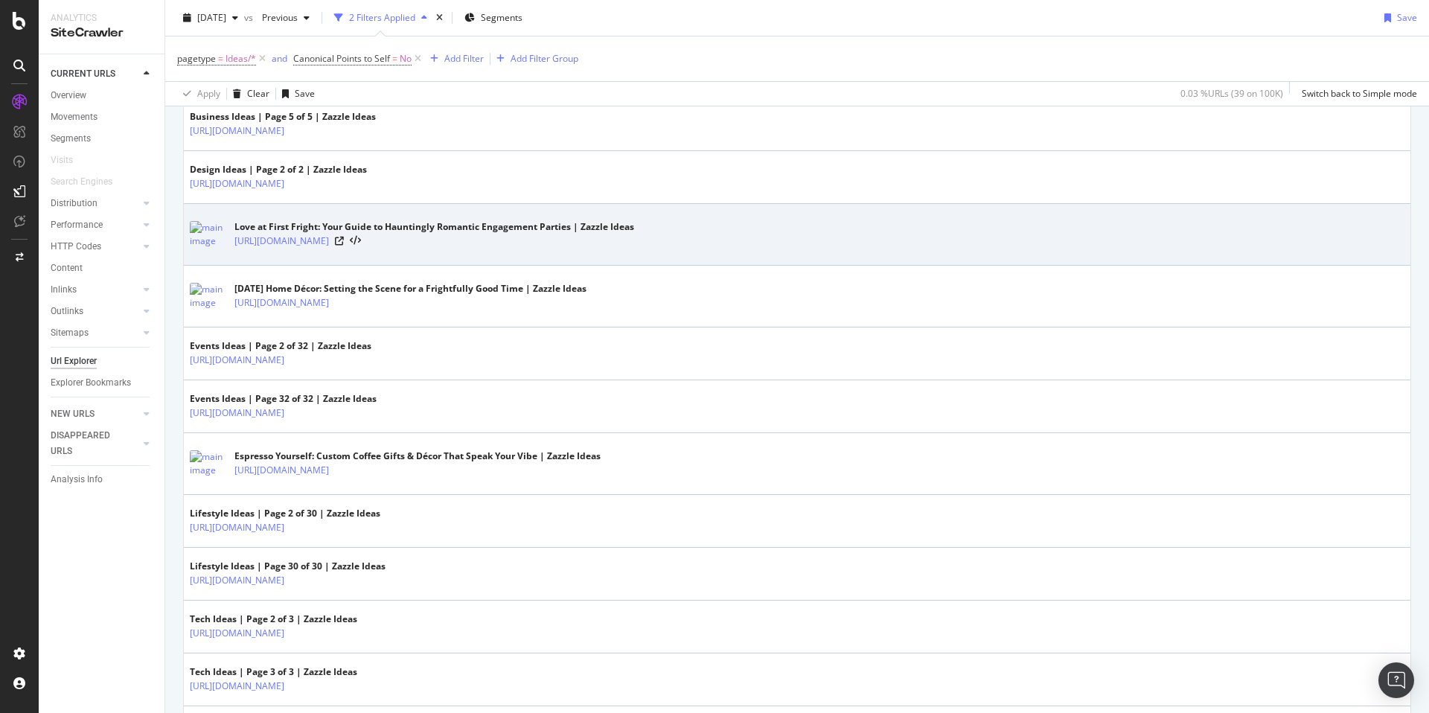
scroll to position [545, 0]
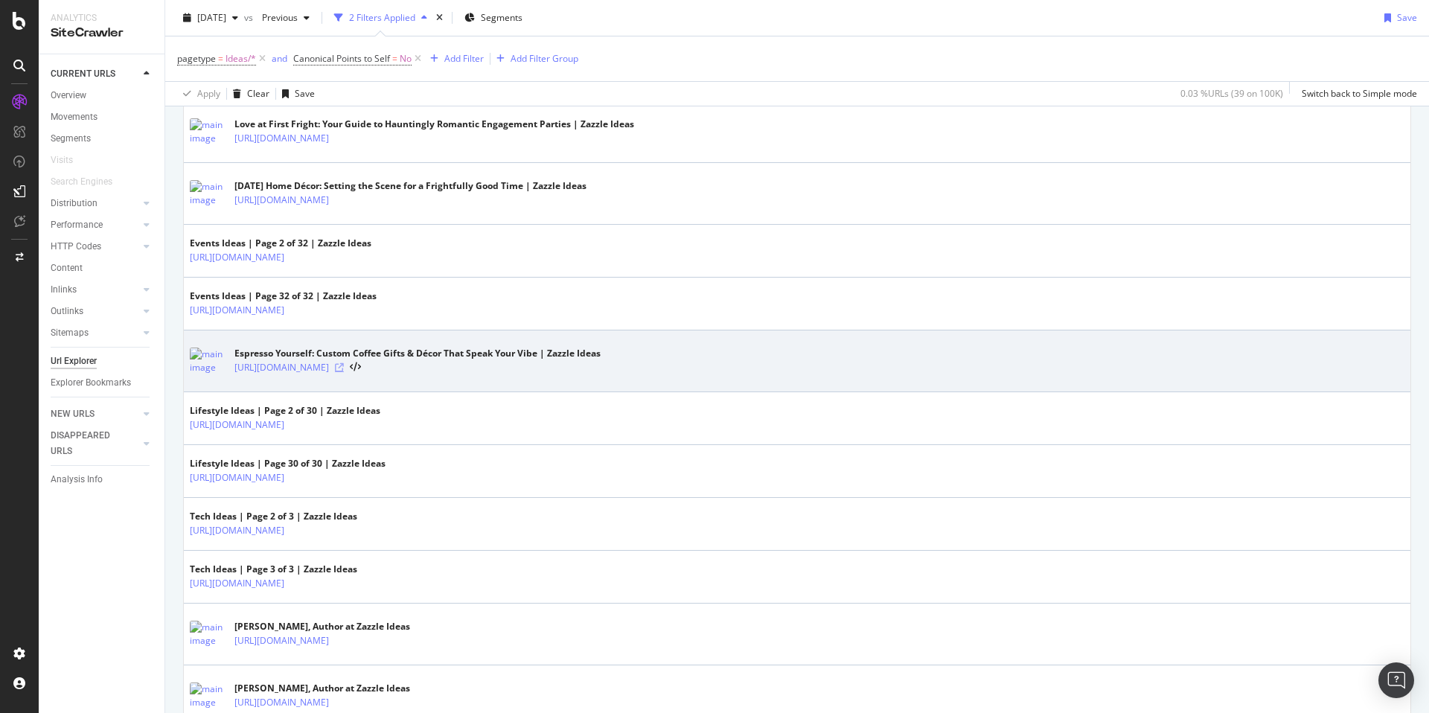
click at [344, 368] on icon at bounding box center [339, 367] width 9 height 9
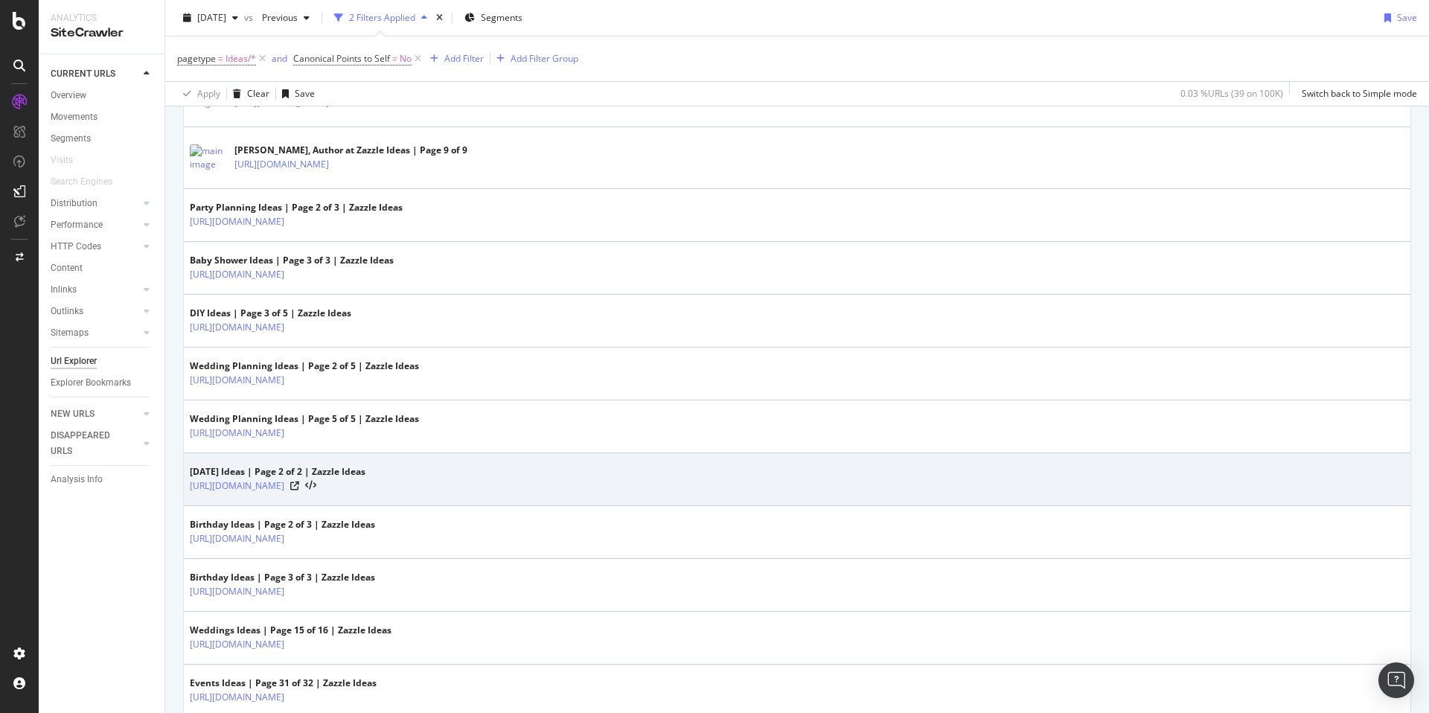
scroll to position [2037, 0]
